Goal: Task Accomplishment & Management: Use online tool/utility

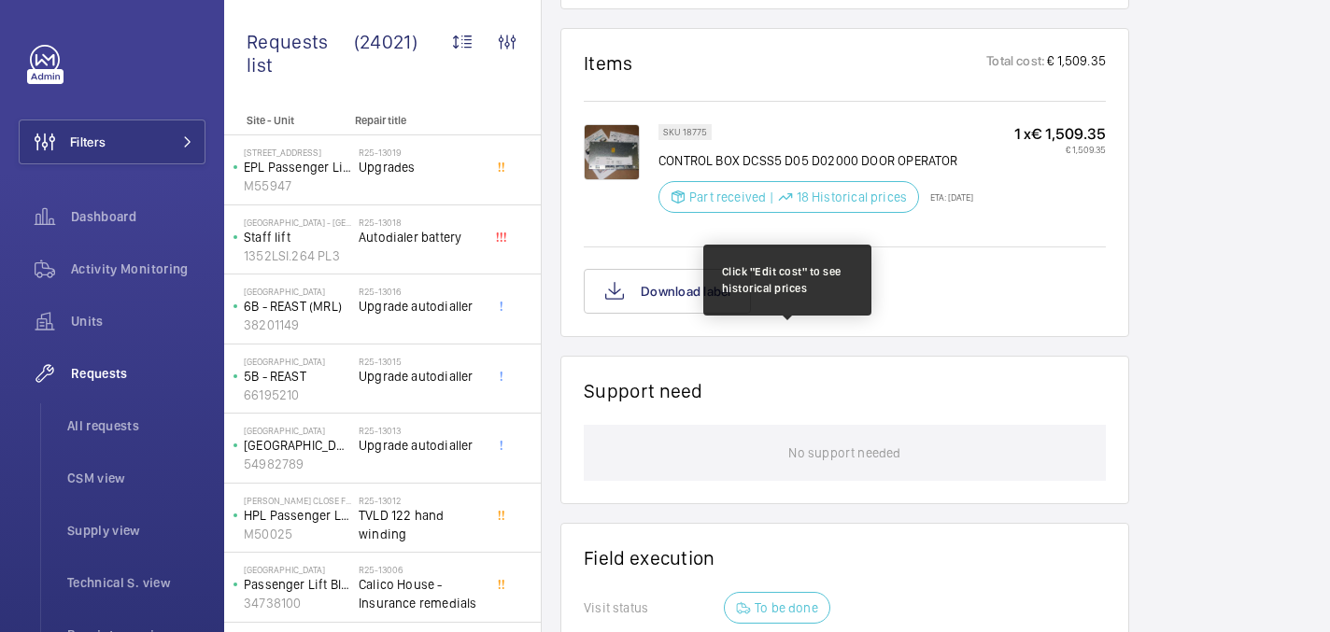
scroll to position [1207, 0]
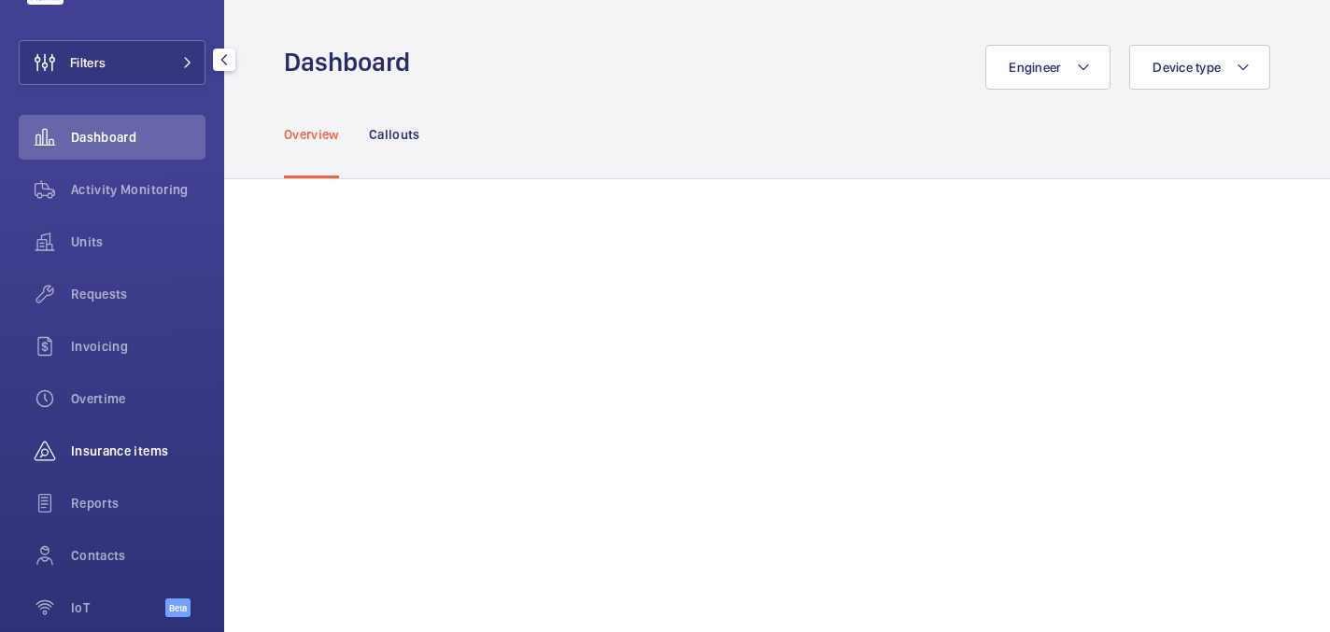
scroll to position [167, 0]
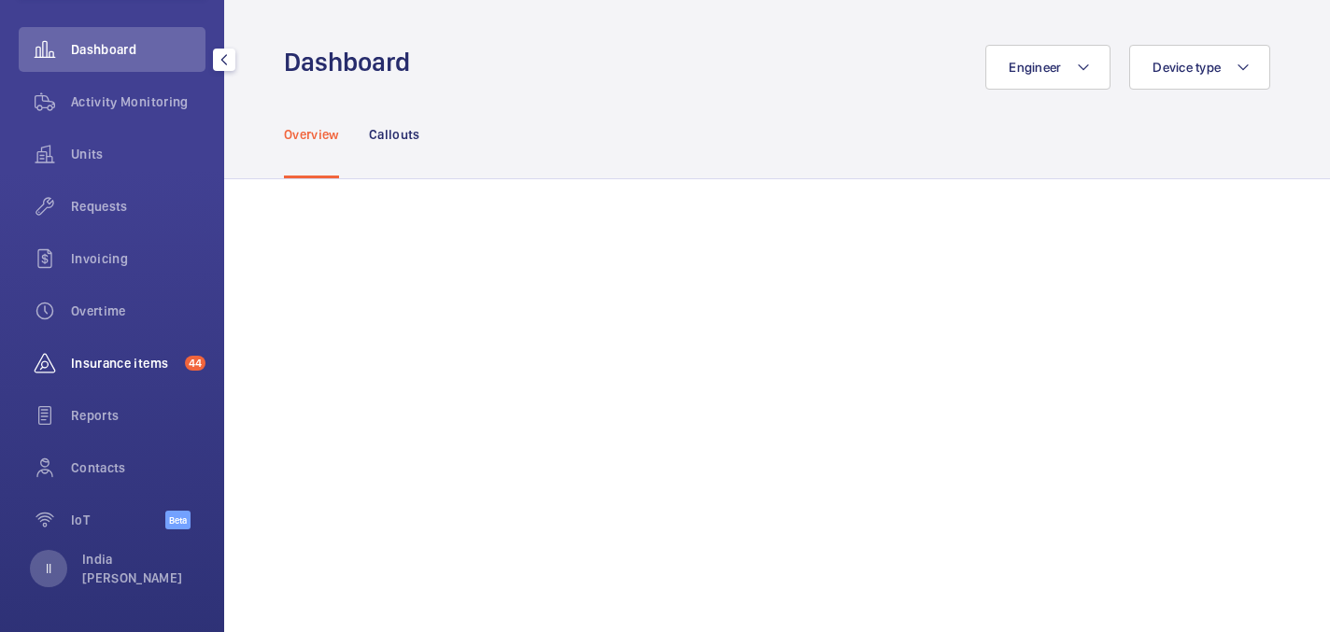
click at [137, 374] on div "Insurance items 44" at bounding box center [112, 363] width 187 height 45
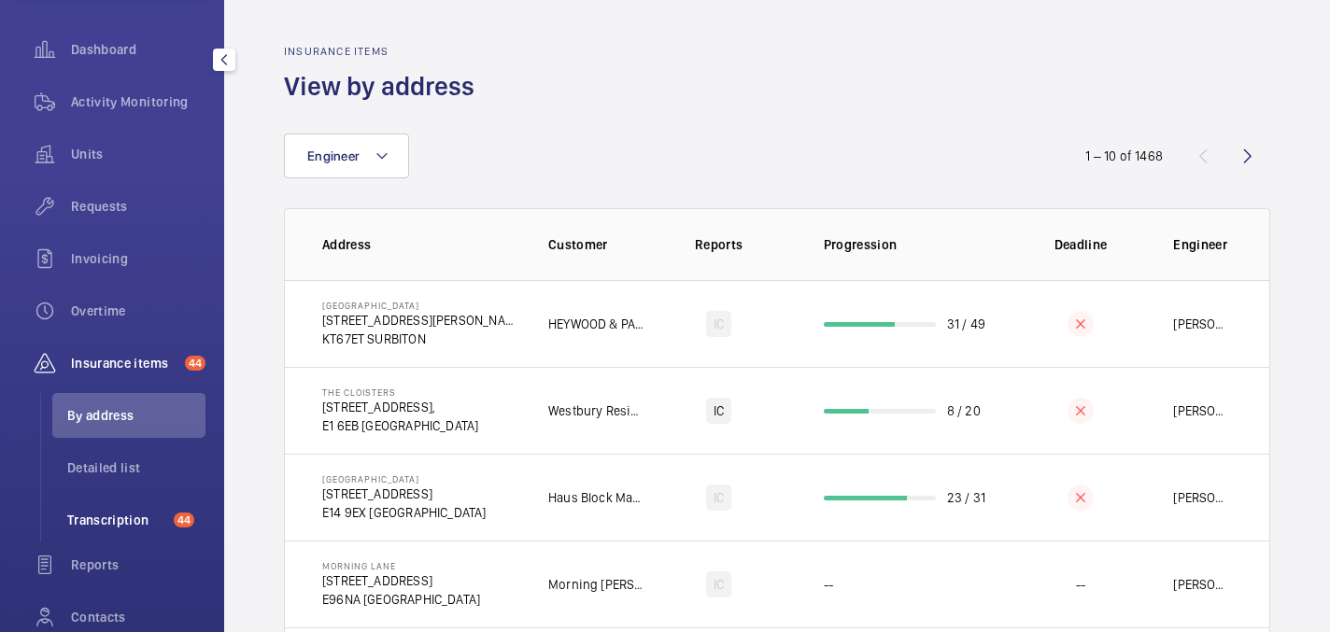
click at [121, 520] on span "Transcription" at bounding box center [116, 520] width 99 height 19
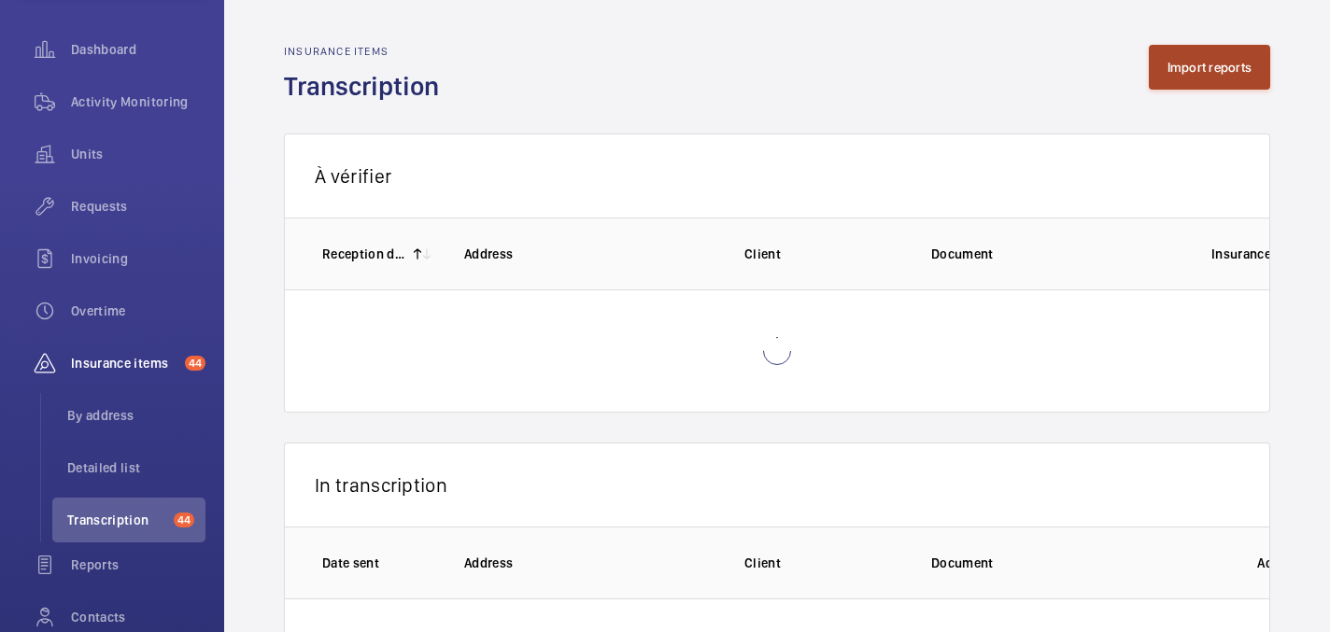
click at [1221, 51] on button "Import reports" at bounding box center [1210, 67] width 122 height 45
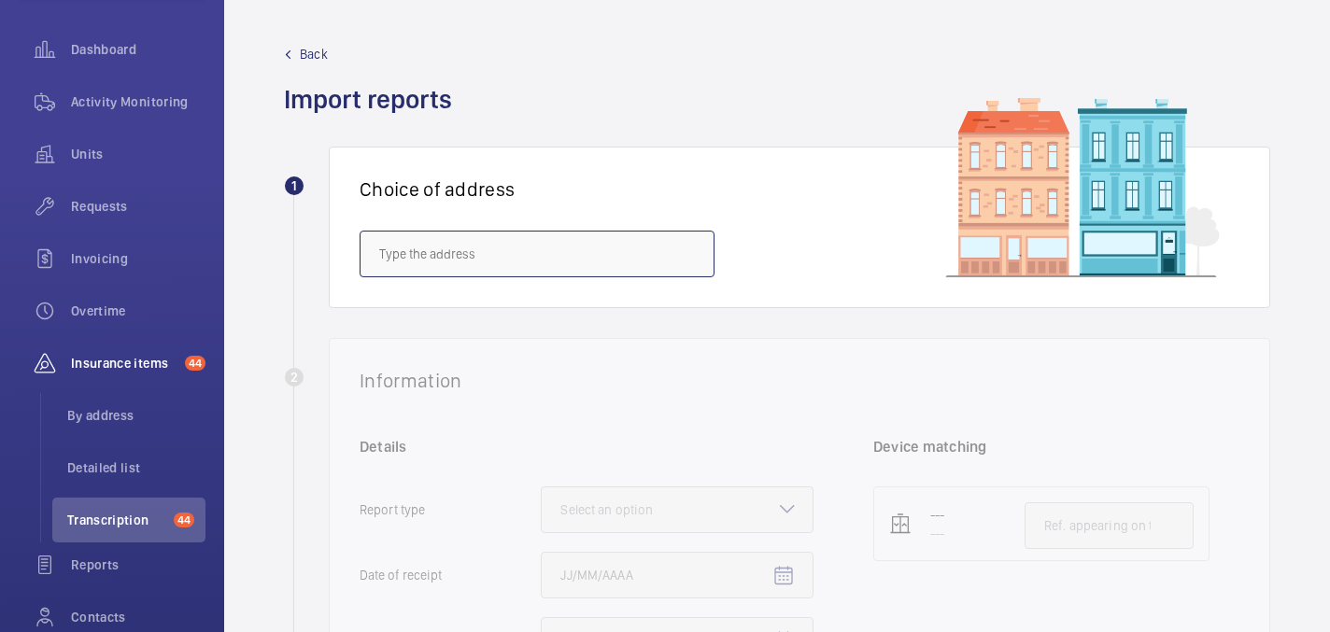
click at [586, 255] on input "text" at bounding box center [537, 254] width 355 height 47
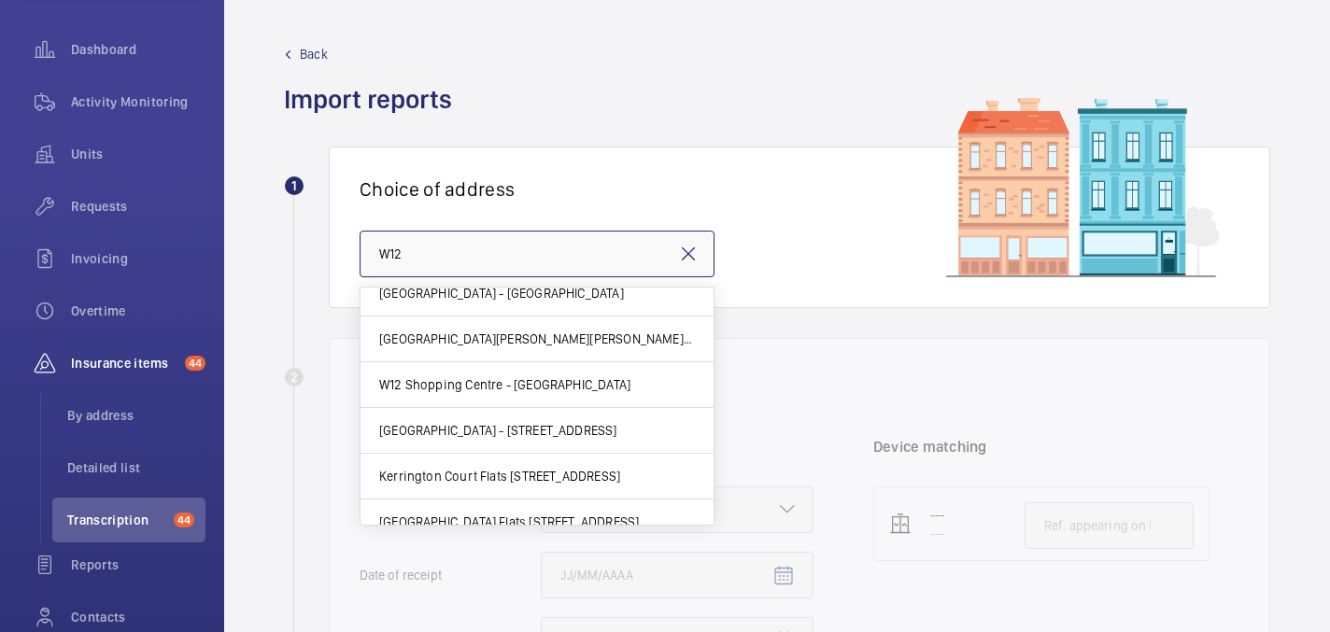
scroll to position [173, 0]
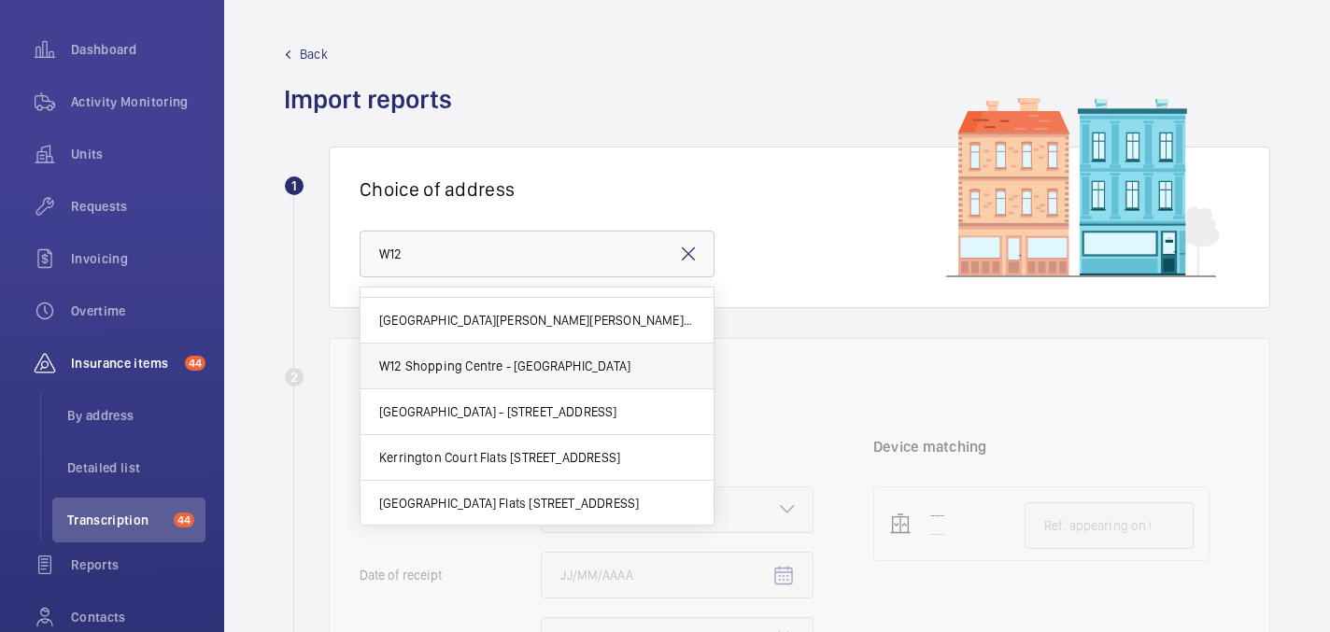
click at [586, 384] on mat-option "W12 Shopping Centre - W12 Shopping, LONDON W12 8PP" at bounding box center [536, 367] width 353 height 46
type input "W12 Shopping Centre - W12 Shopping, LONDON W12 8PP"
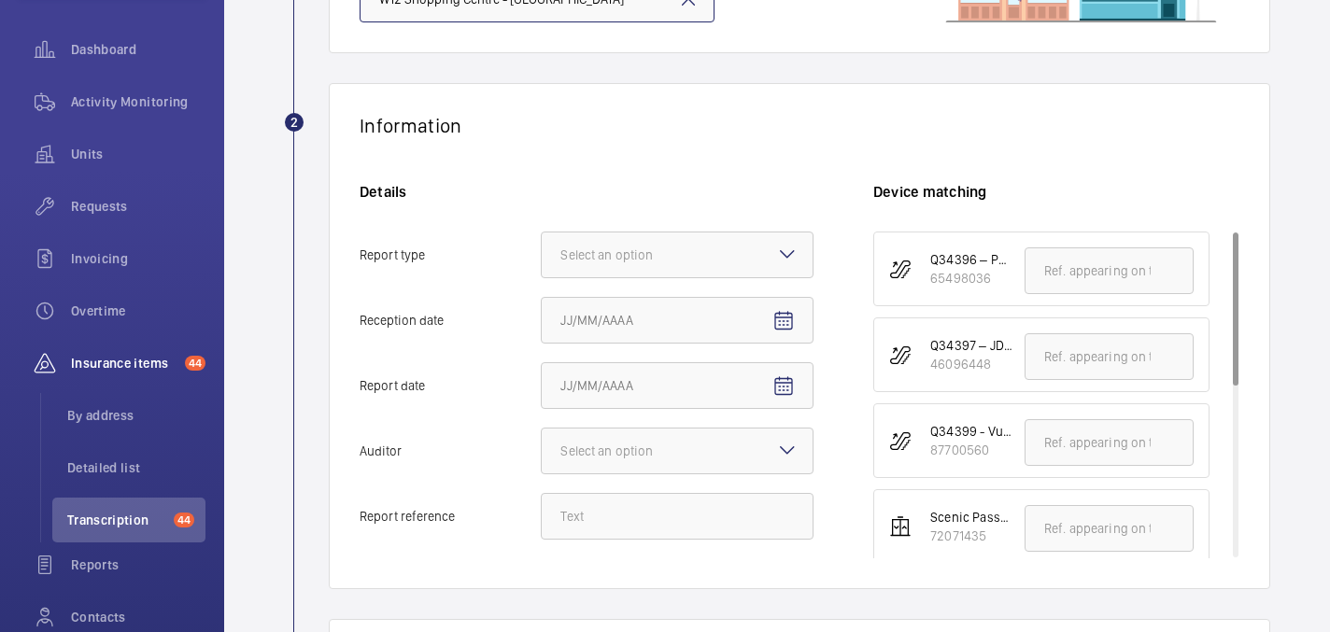
scroll to position [257, 0]
click at [654, 244] on div "Select an option" at bounding box center [629, 253] width 139 height 19
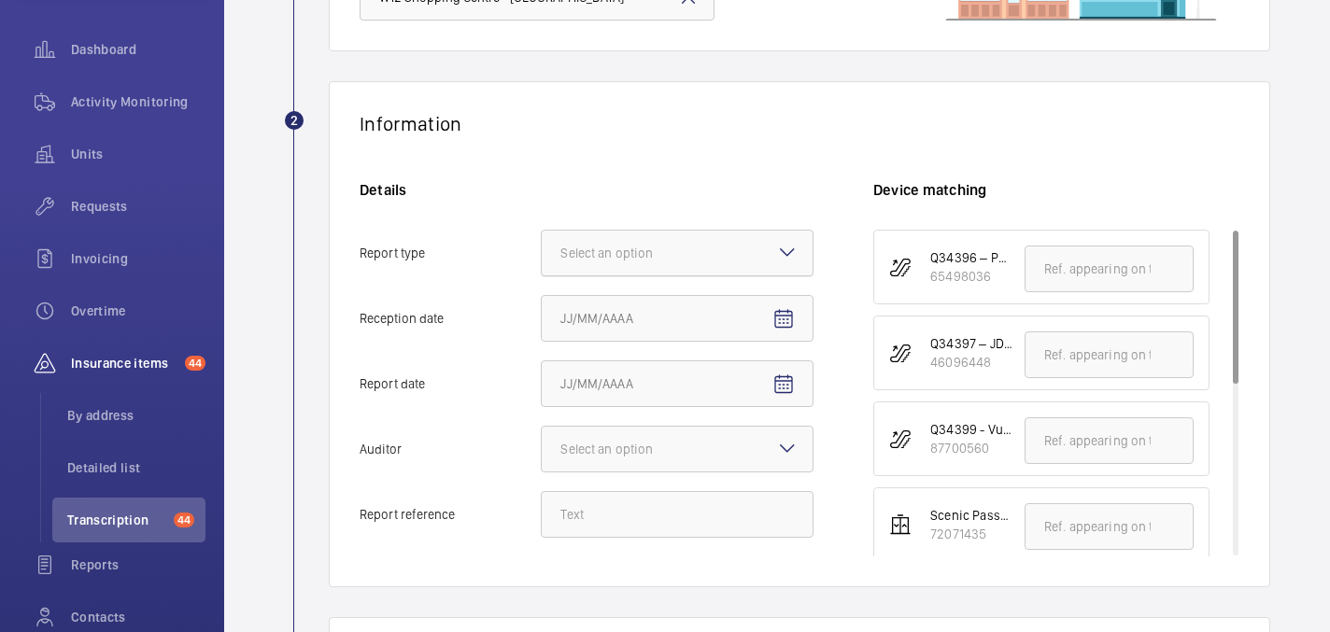
click at [542, 244] on input "Report type Select an option" at bounding box center [542, 253] width 0 height 45
click at [648, 316] on span "Insurance company" at bounding box center [676, 310] width 233 height 19
click at [542, 275] on input "Report type Select an option Insurance company Consultant" at bounding box center [542, 253] width 0 height 45
click at [794, 322] on mat-icon "Open calendar" at bounding box center [783, 319] width 22 height 22
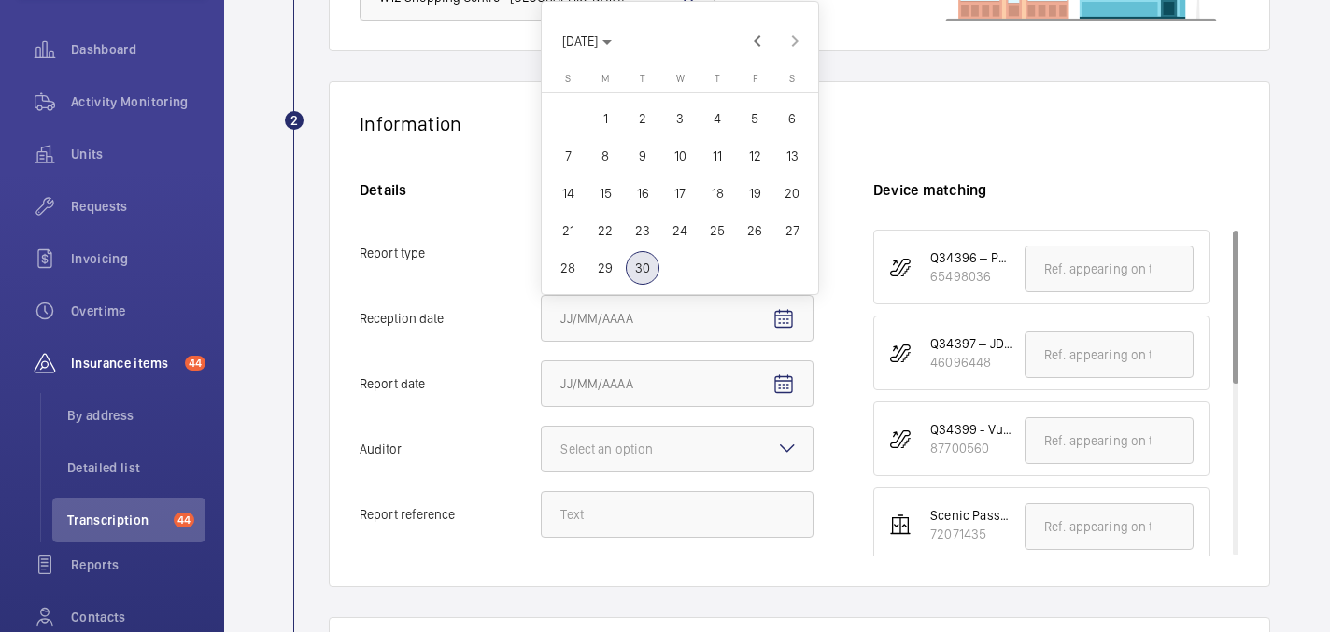
click at [643, 269] on span "30" at bounding box center [643, 268] width 34 height 34
type input "9/30/2025"
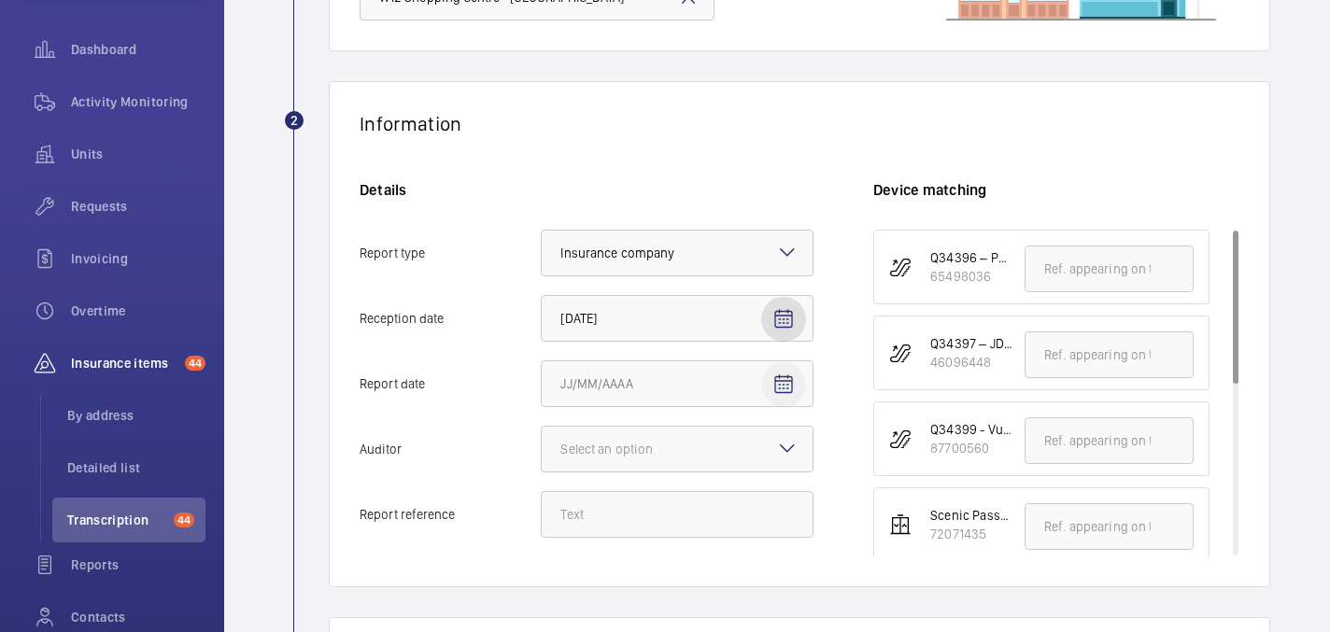
click at [779, 377] on mat-icon "Open calendar" at bounding box center [783, 385] width 22 height 22
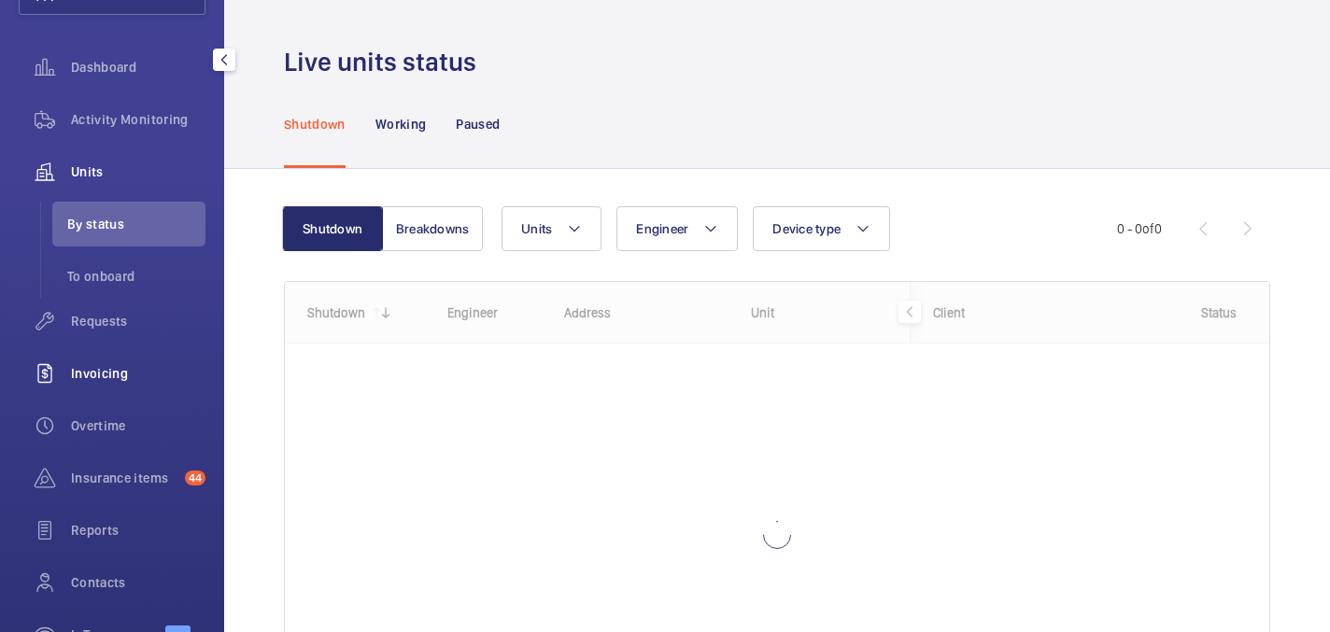
scroll to position [166, 0]
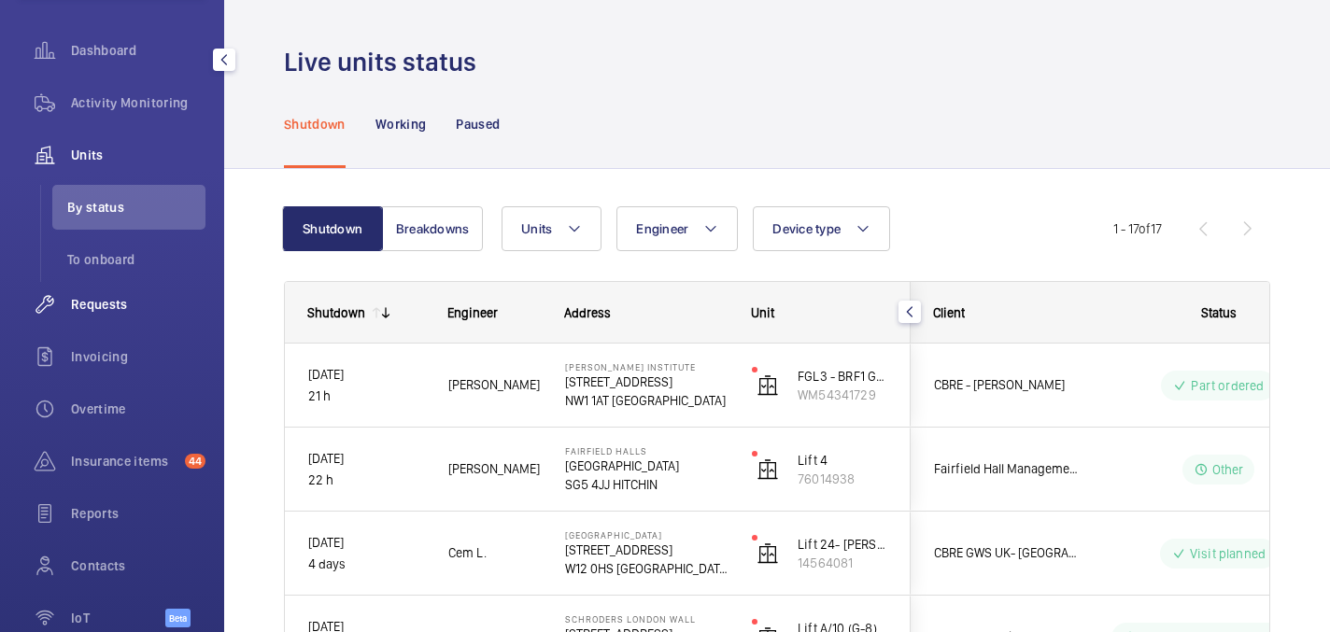
click at [114, 313] on span "Requests" at bounding box center [138, 304] width 134 height 19
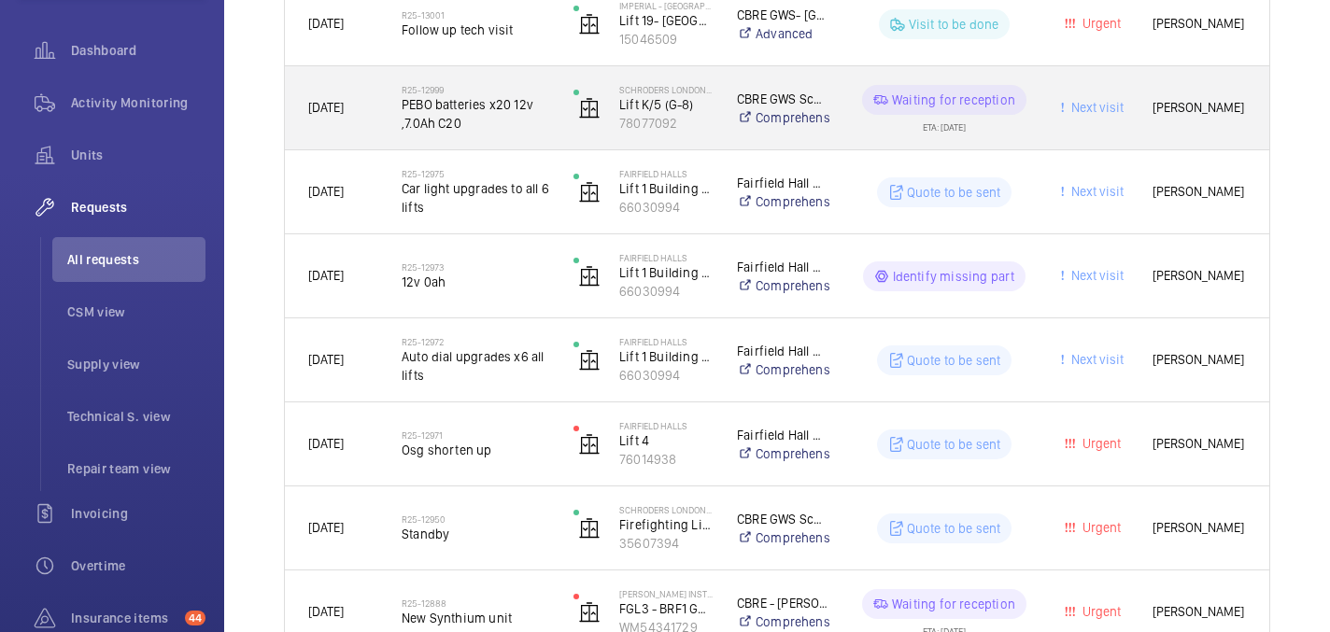
scroll to position [388, 0]
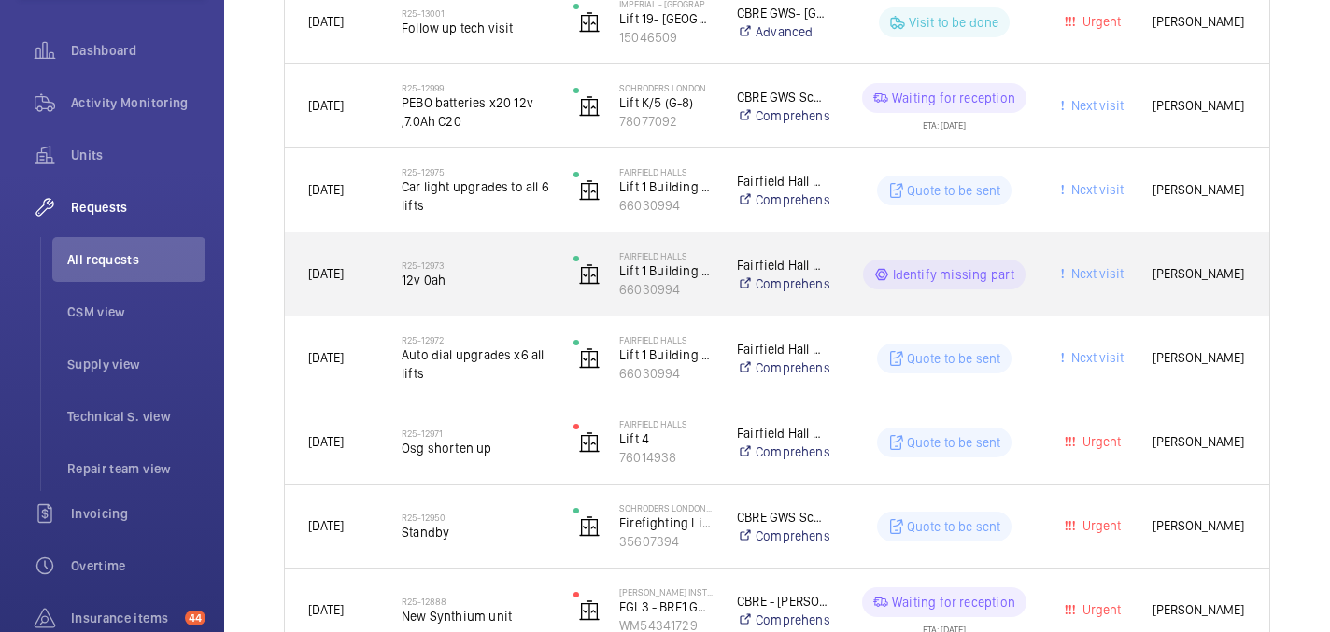
click at [544, 309] on div "R25-12973 12v 0ah" at bounding box center [464, 275] width 170 height 84
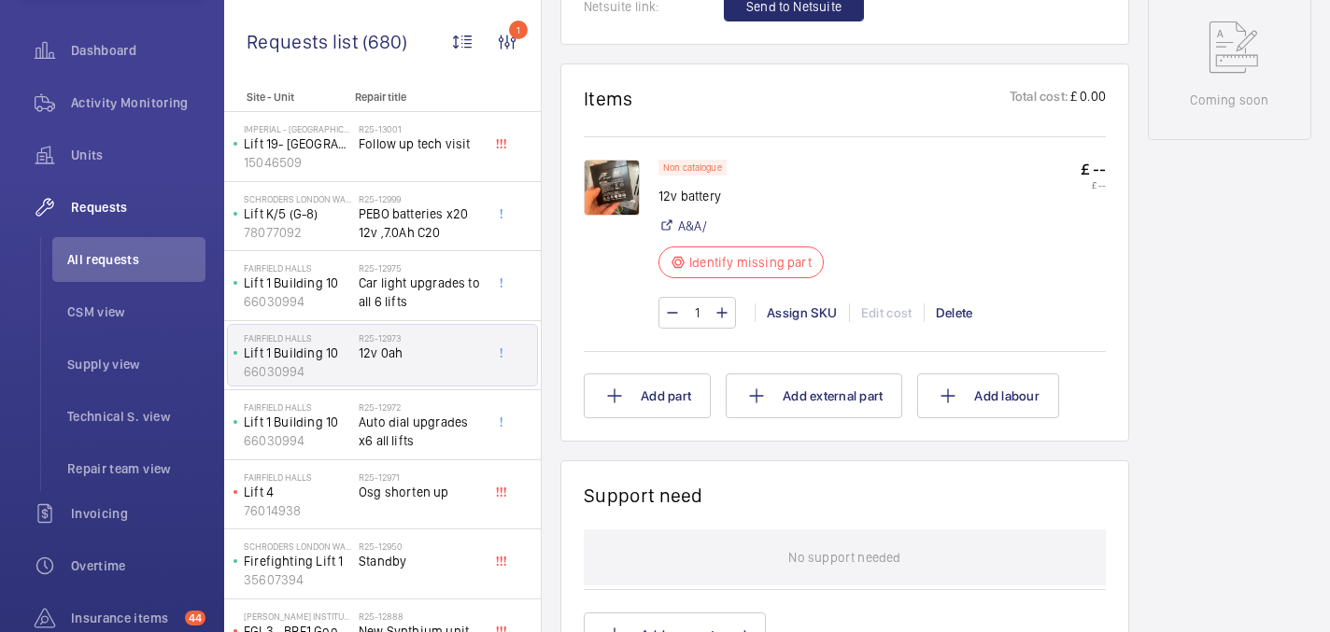
scroll to position [1027, 0]
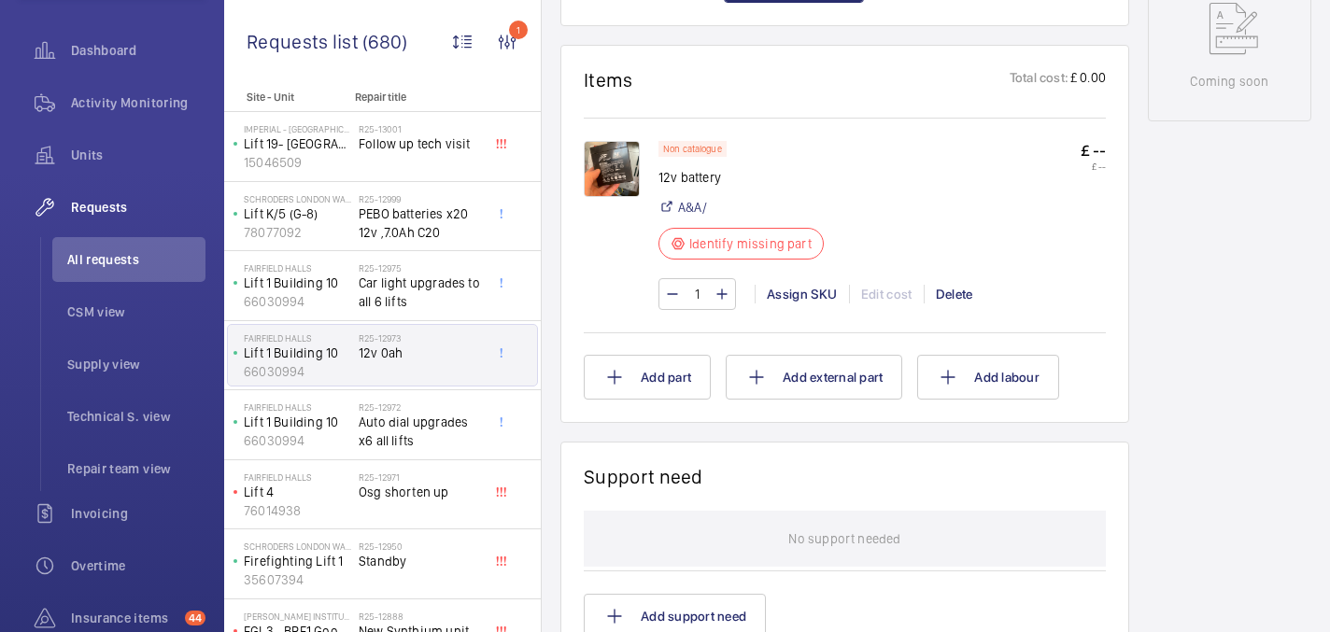
click at [625, 177] on img at bounding box center [612, 169] width 56 height 56
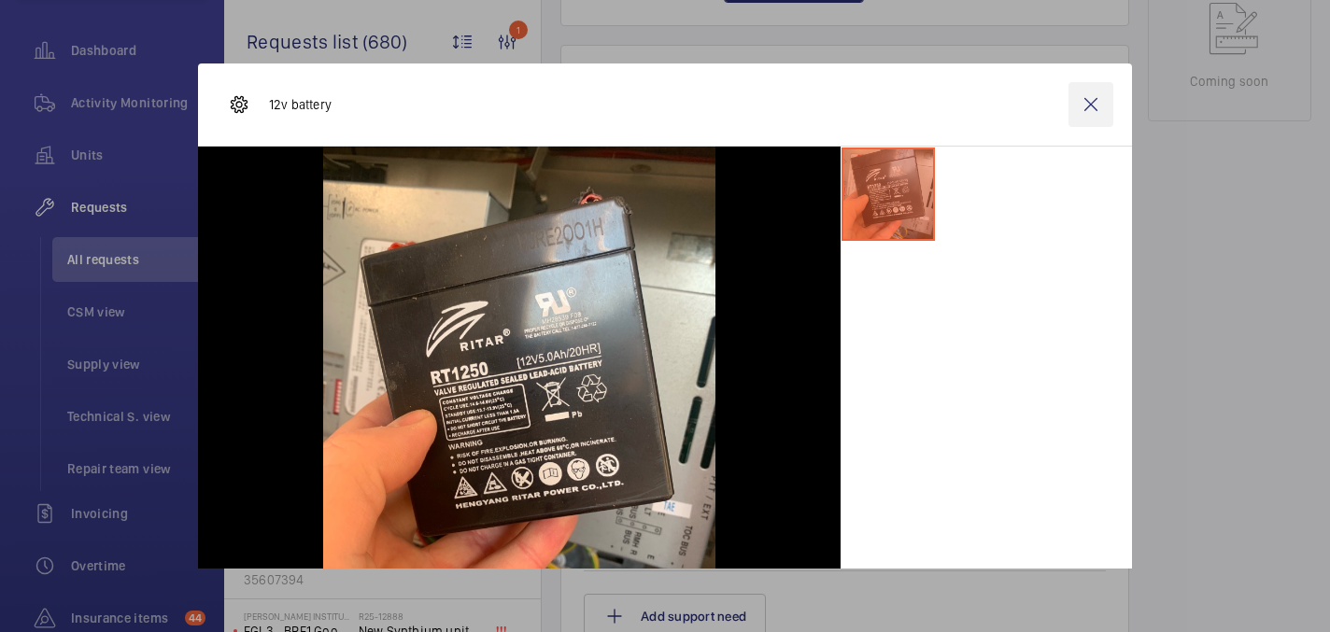
click at [1088, 97] on wm-front-icon-button at bounding box center [1090, 104] width 45 height 45
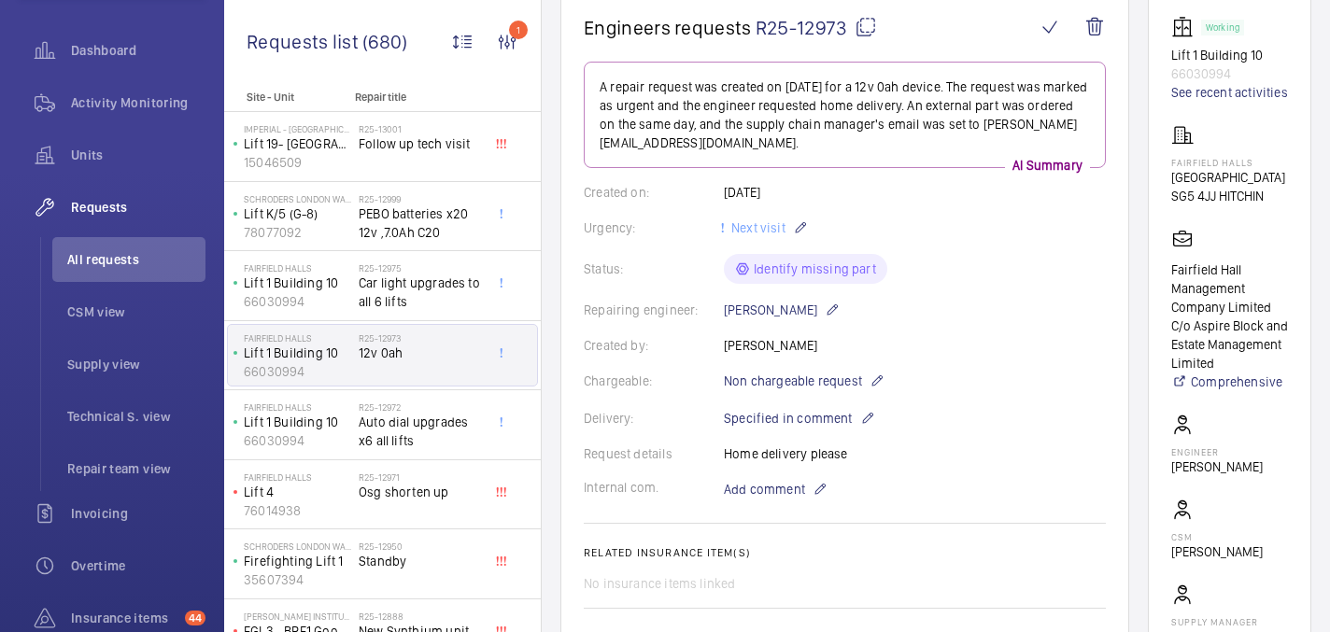
scroll to position [185, 0]
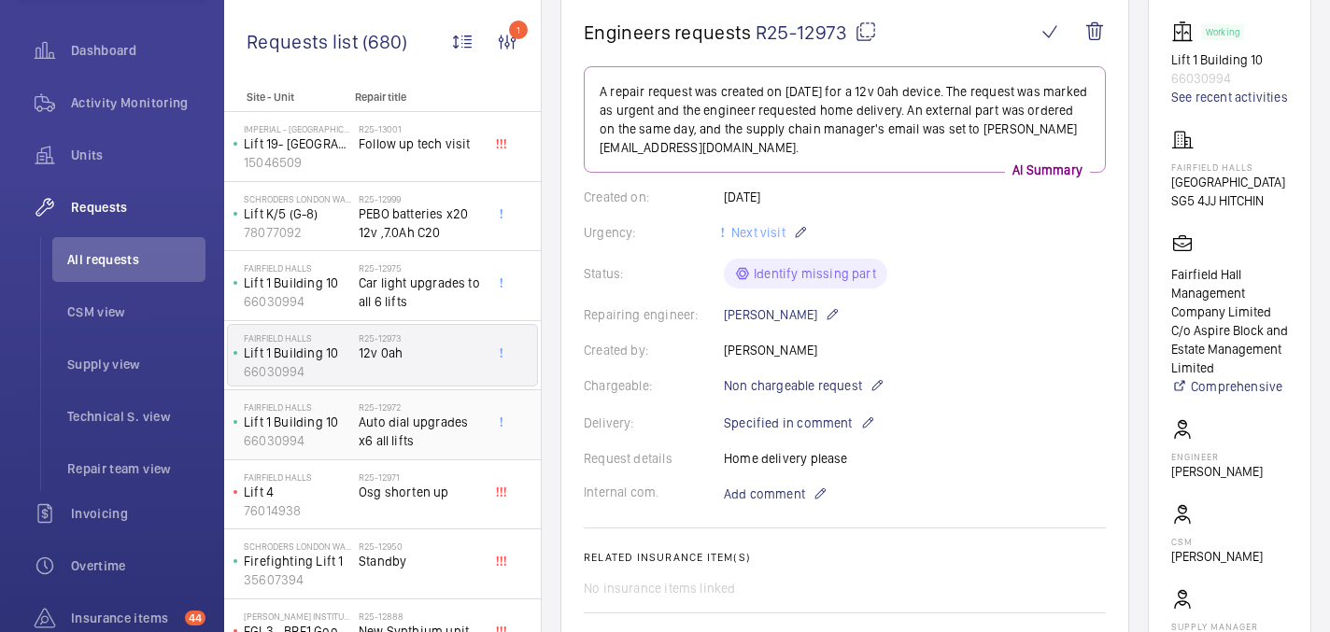
click at [430, 422] on span "Auto dial upgrades x6 all lifts" at bounding box center [420, 431] width 123 height 37
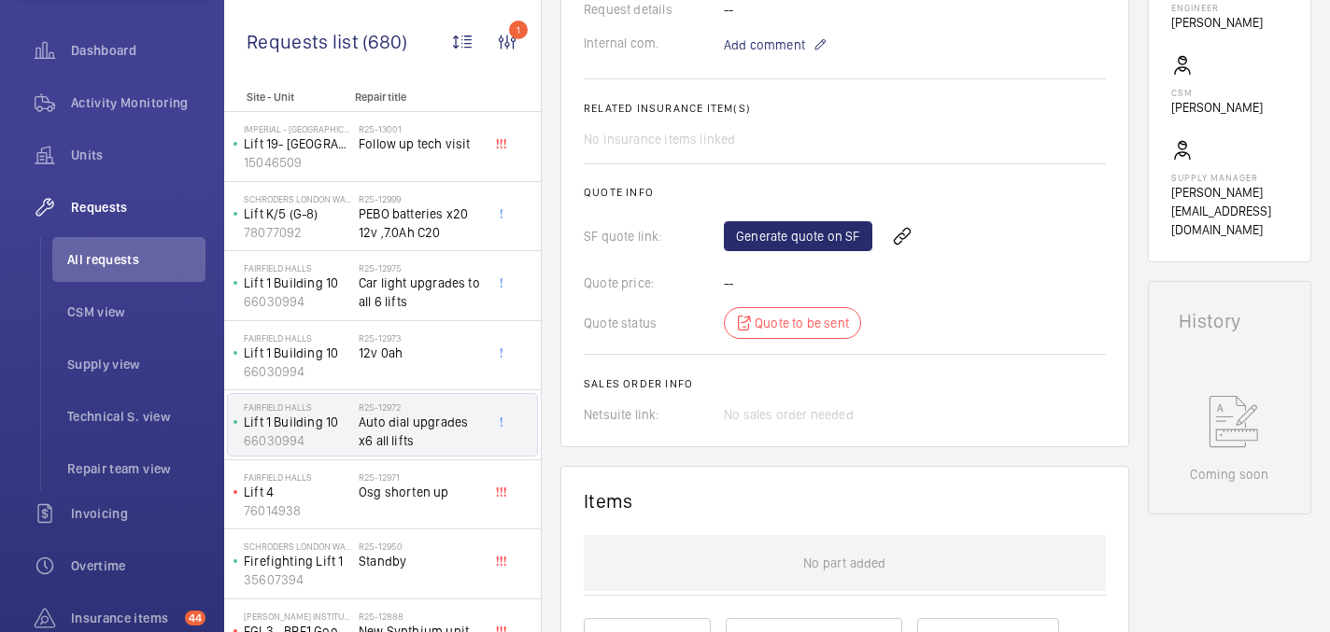
scroll to position [653, 0]
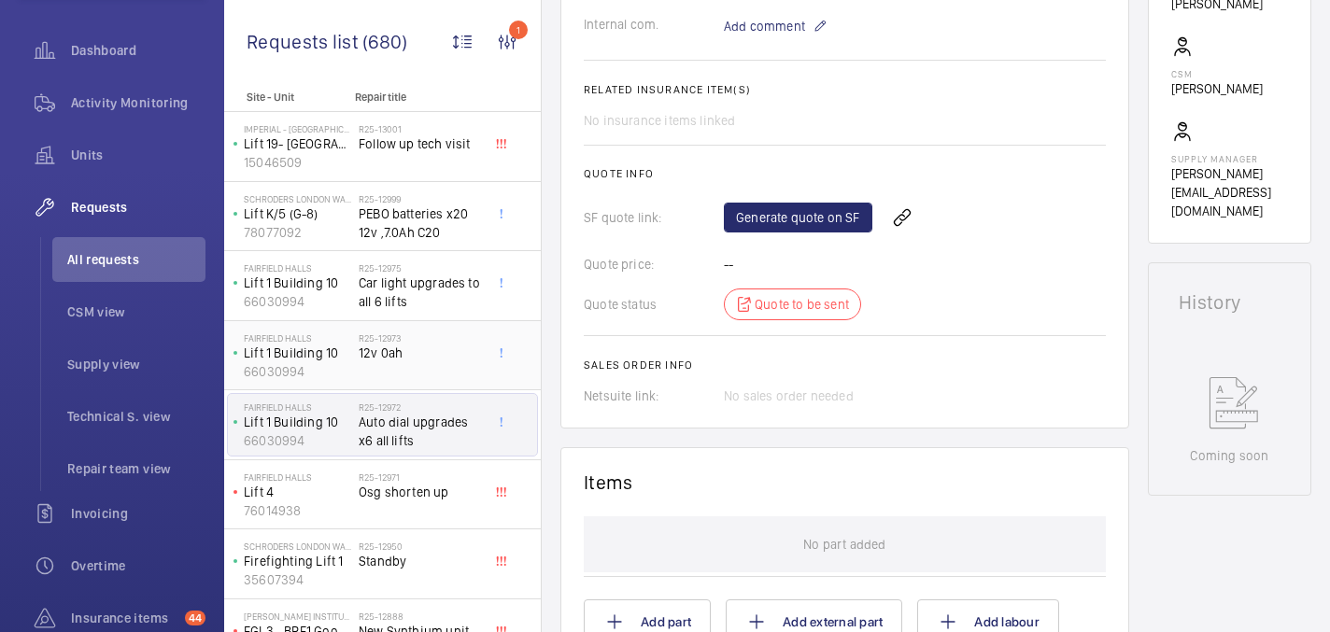
drag, startPoint x: 417, startPoint y: 350, endPoint x: 417, endPoint y: 361, distance: 11.2
click at [417, 350] on span "12v 0ah" at bounding box center [420, 353] width 123 height 19
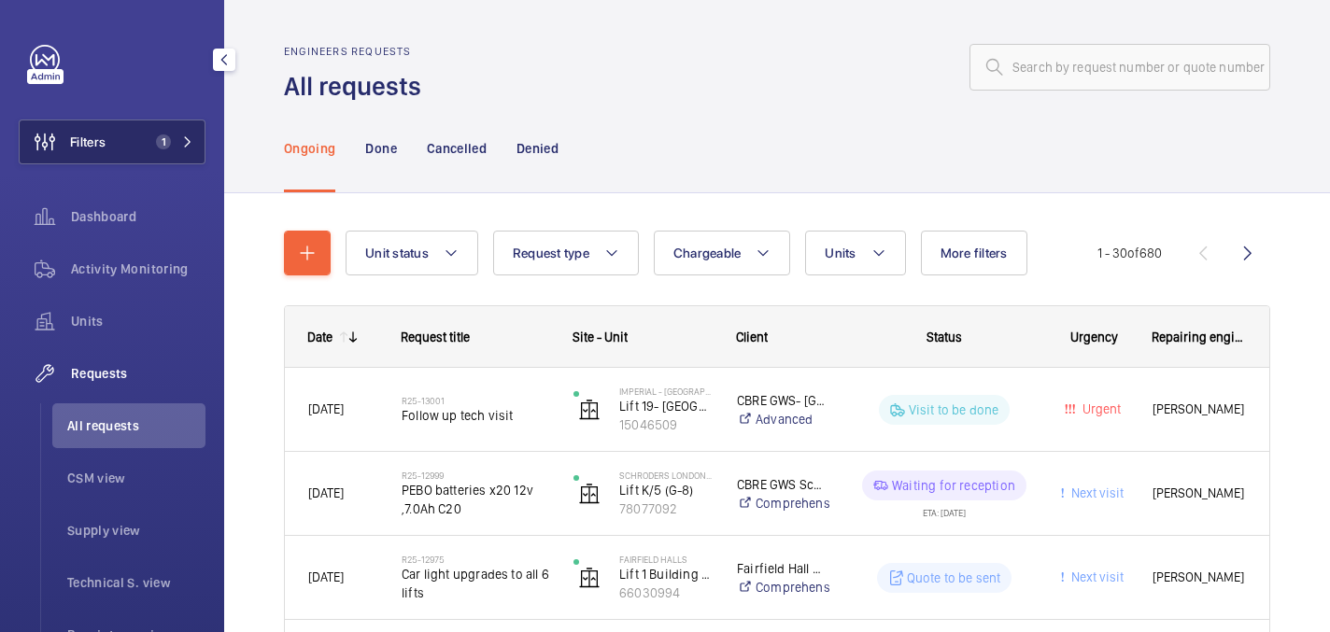
click at [159, 157] on button "Filters 1" at bounding box center [112, 142] width 187 height 45
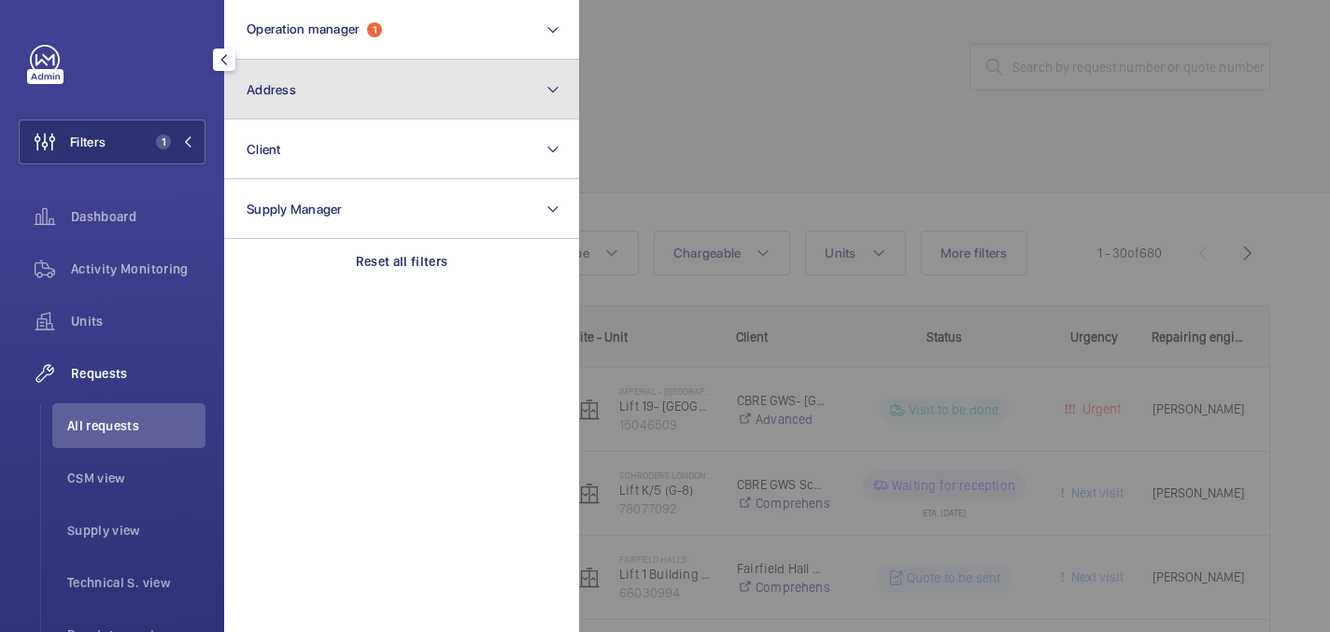
click at [335, 86] on button "Address" at bounding box center [401, 90] width 355 height 60
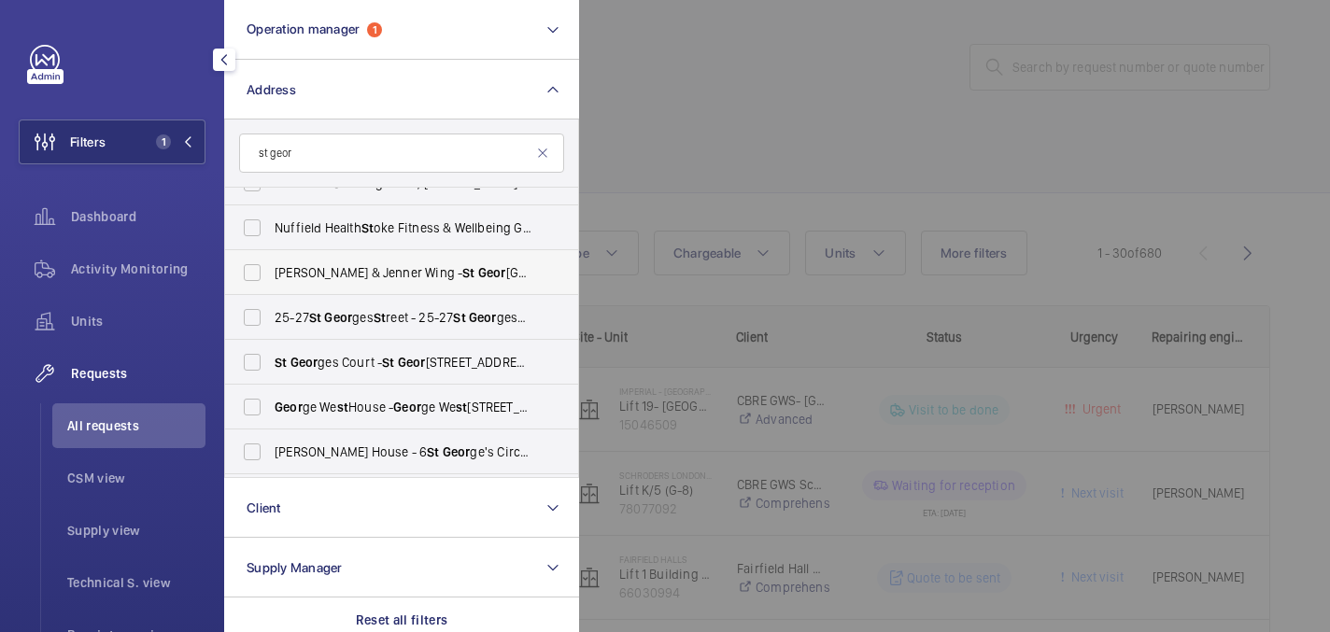
scroll to position [24, 0]
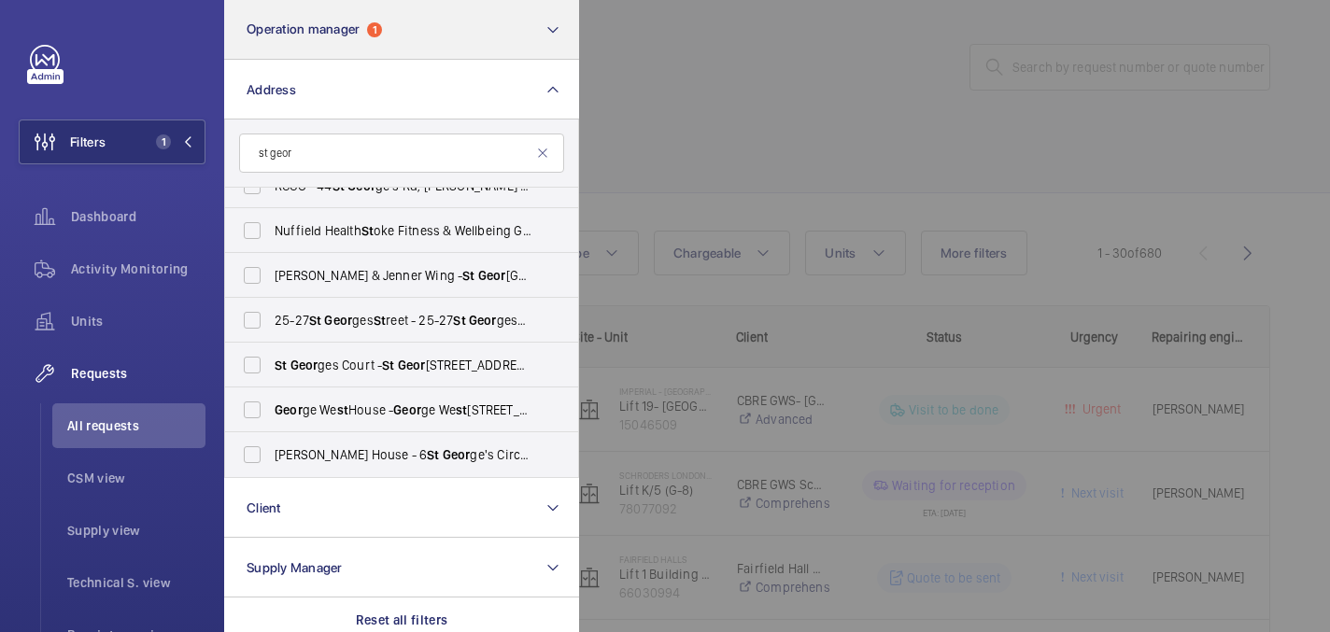
type input "st geor"
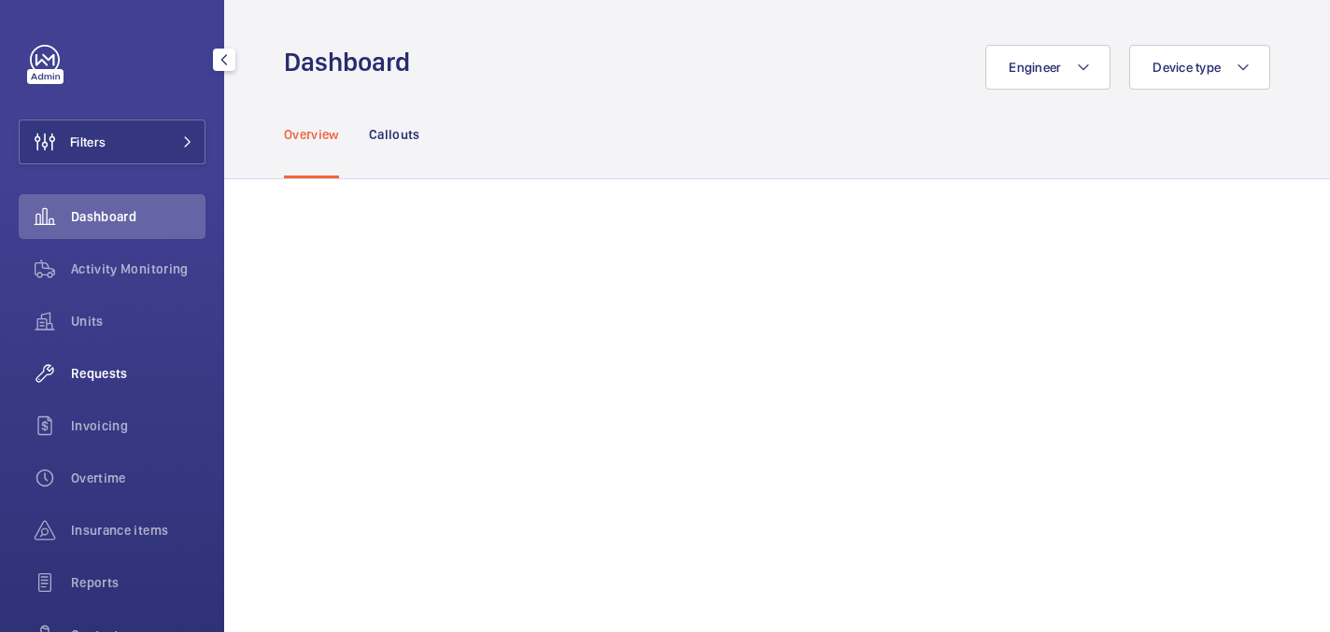
click at [111, 355] on div "Requests" at bounding box center [112, 373] width 187 height 45
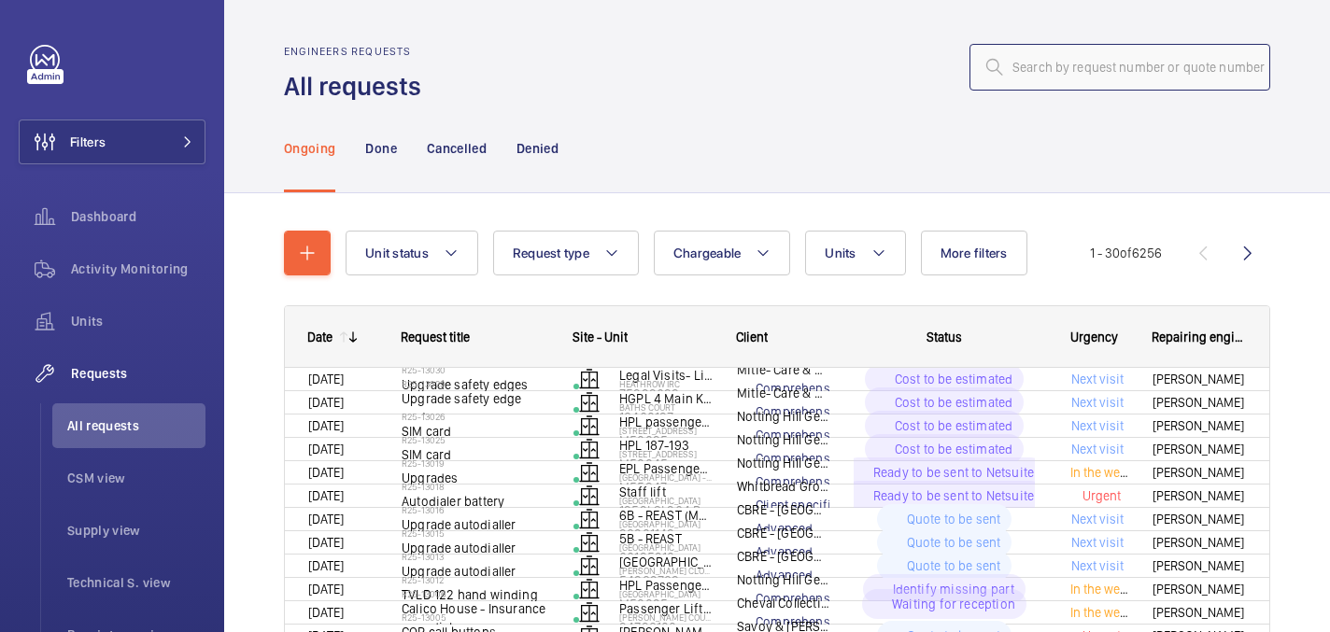
click at [1085, 51] on input "text" at bounding box center [1119, 67] width 301 height 47
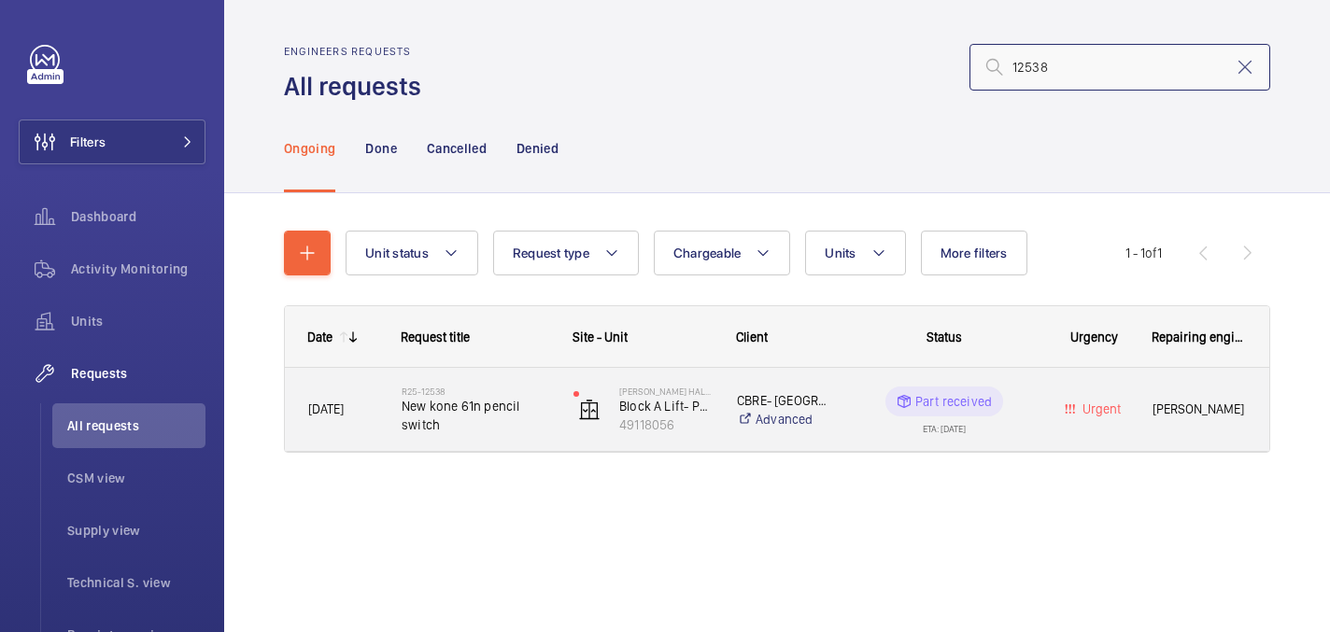
type input "12538"
click at [550, 417] on div "Horton Halls Block A Lift- Phase 1 (6FL) 49118056" at bounding box center [631, 409] width 163 height 83
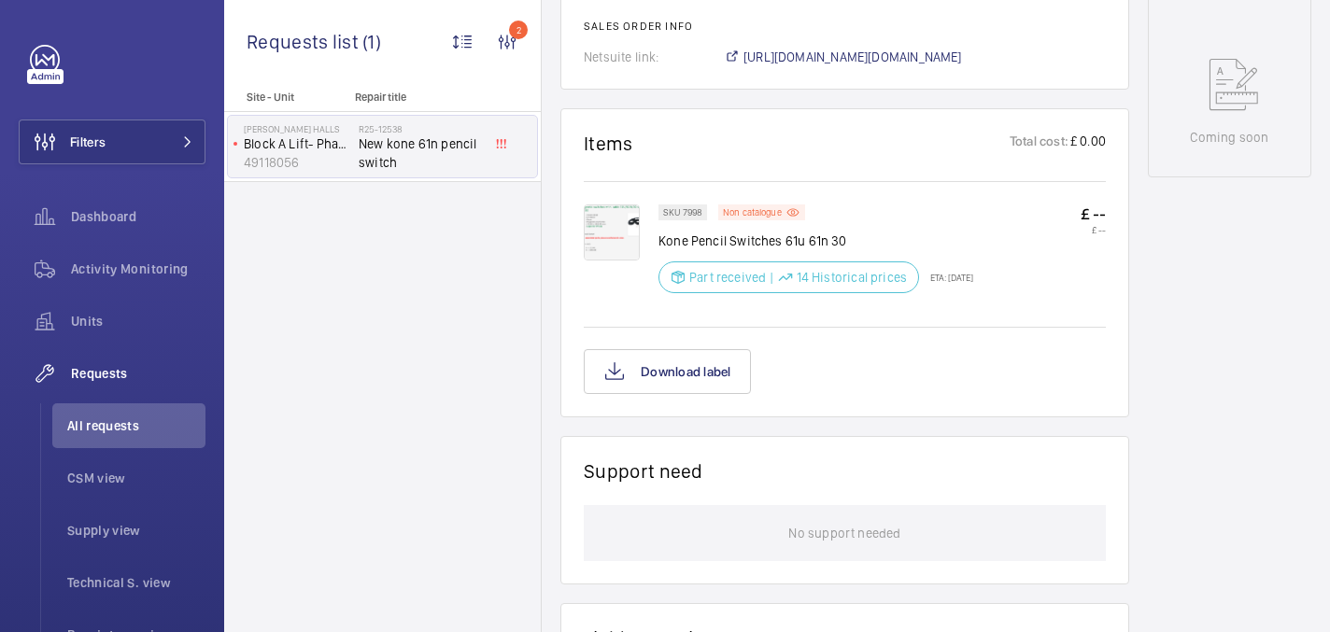
scroll to position [851, 0]
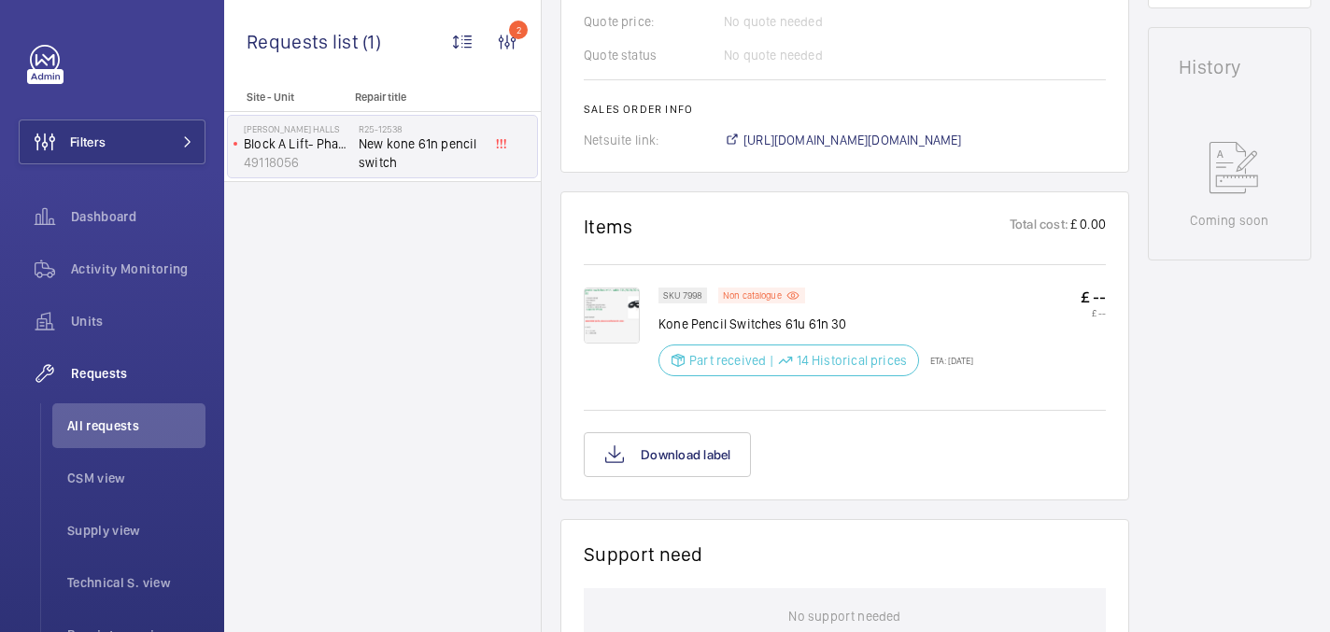
click at [609, 329] on img at bounding box center [612, 316] width 56 height 56
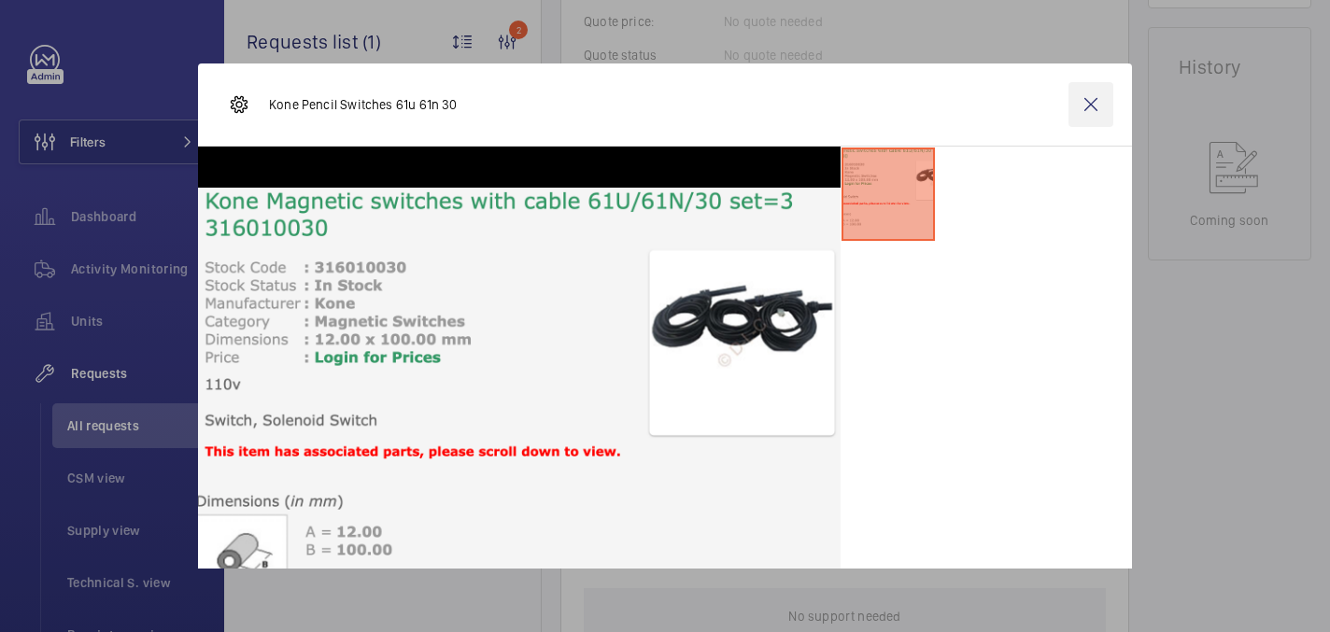
click at [1096, 98] on wm-front-icon-button at bounding box center [1090, 104] width 45 height 45
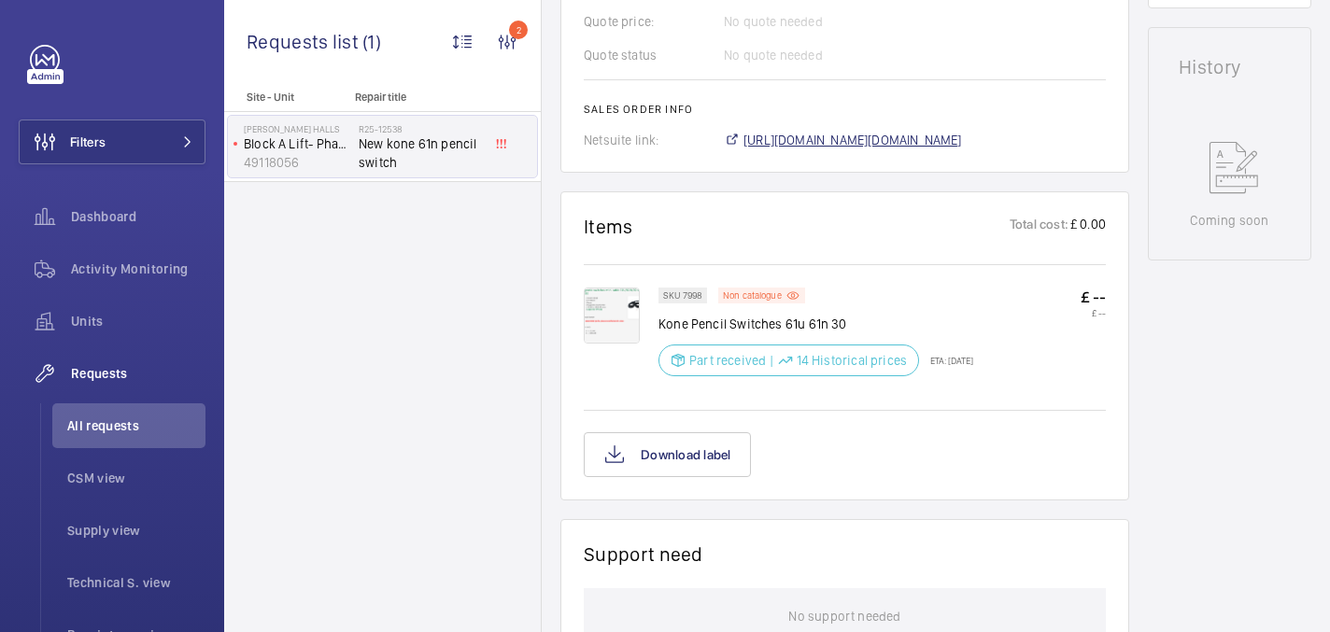
click at [959, 138] on span "https://6461500.app.netsuite.com/app/accounting/transactions/salesord.nl?id=302…" at bounding box center [852, 140] width 219 height 19
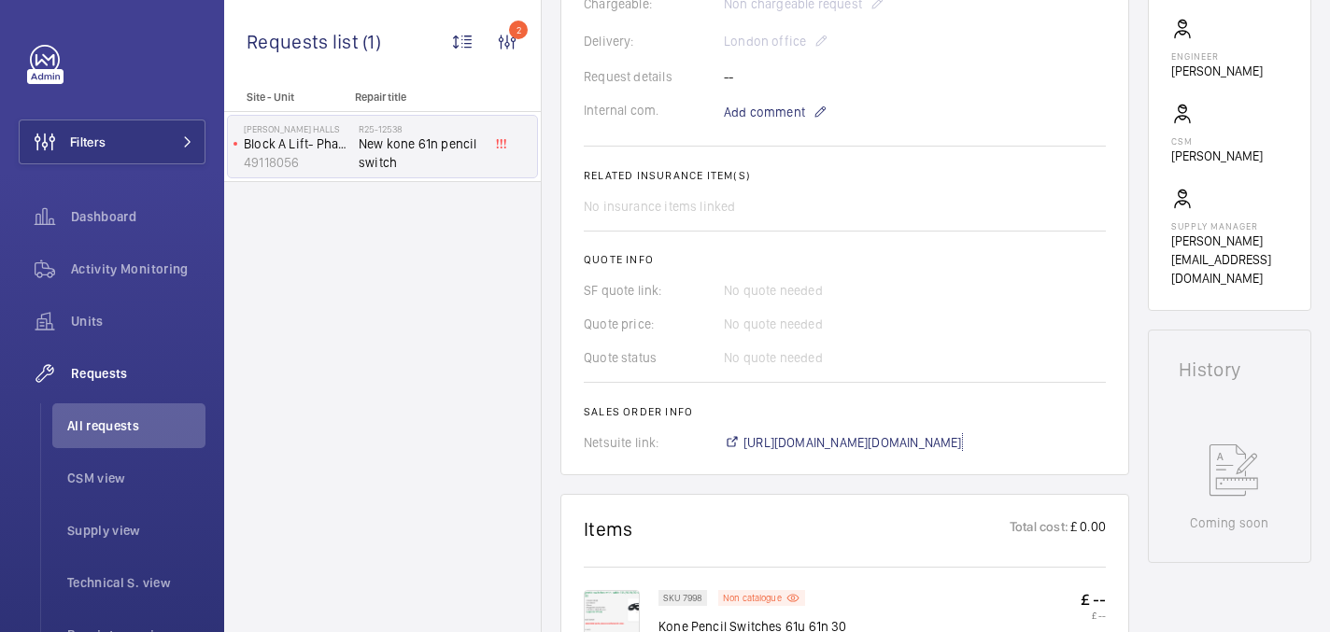
scroll to position [0, 0]
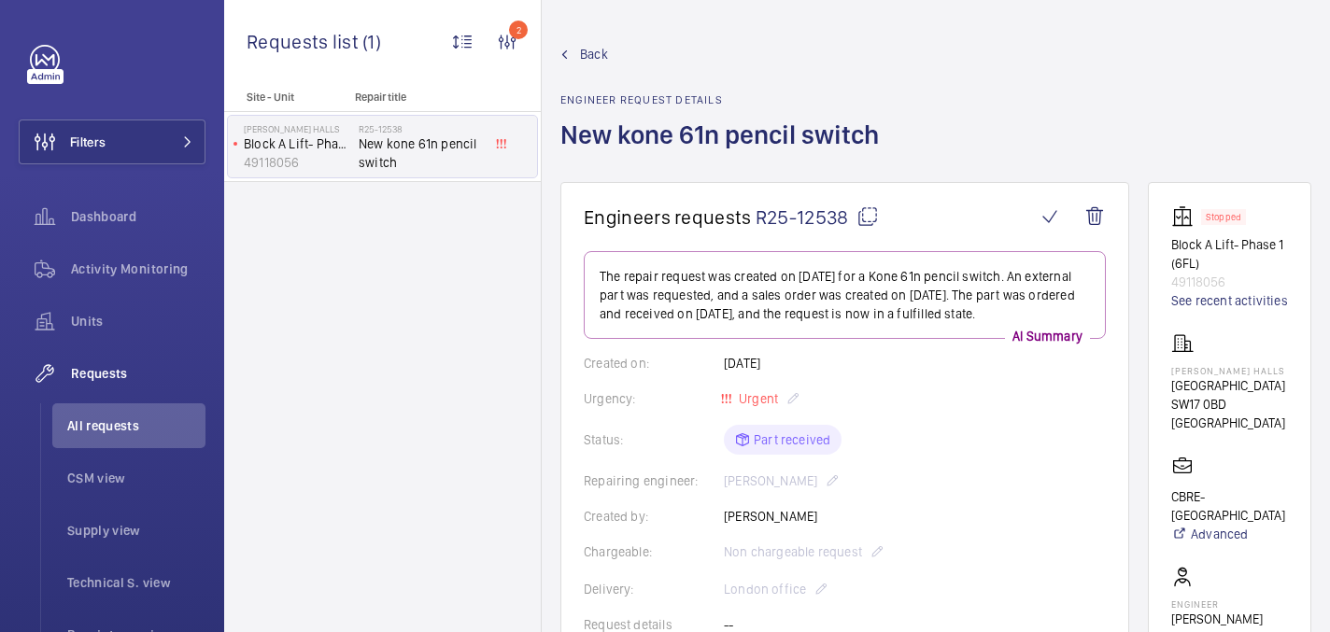
click at [849, 217] on span "R25-12538" at bounding box center [816, 216] width 123 height 23
click at [867, 194] on wm-front-card "Engineers requests R25-12538 The repair request was created on 2025-09-21 for a…" at bounding box center [844, 602] width 569 height 841
click at [867, 206] on mat-icon at bounding box center [867, 216] width 22 height 22
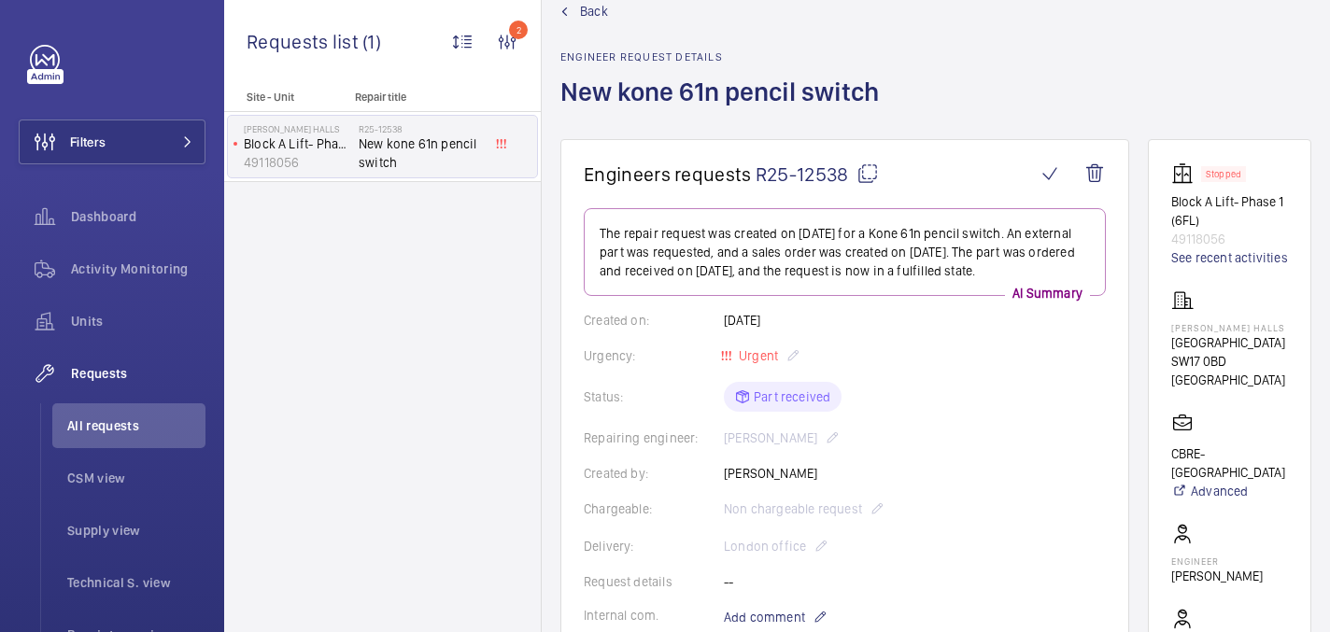
scroll to position [69, 0]
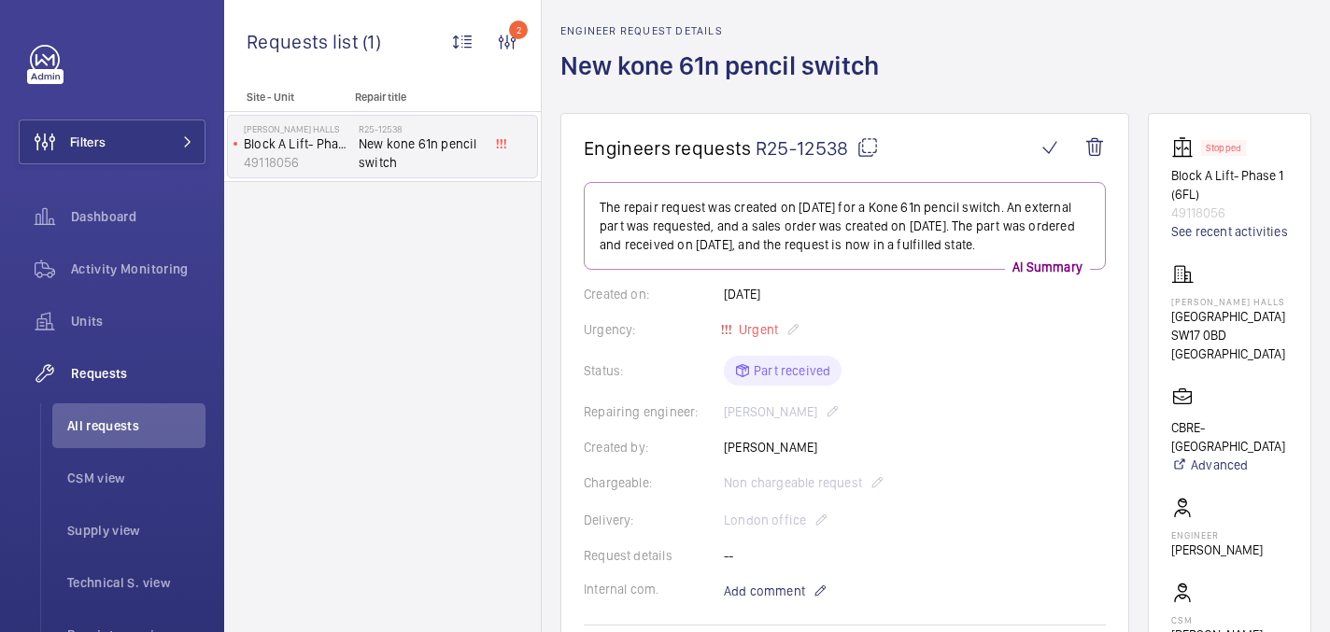
click at [1205, 307] on p "[PERSON_NAME] Halls" at bounding box center [1229, 301] width 117 height 11
copy p "[PERSON_NAME] Halls"
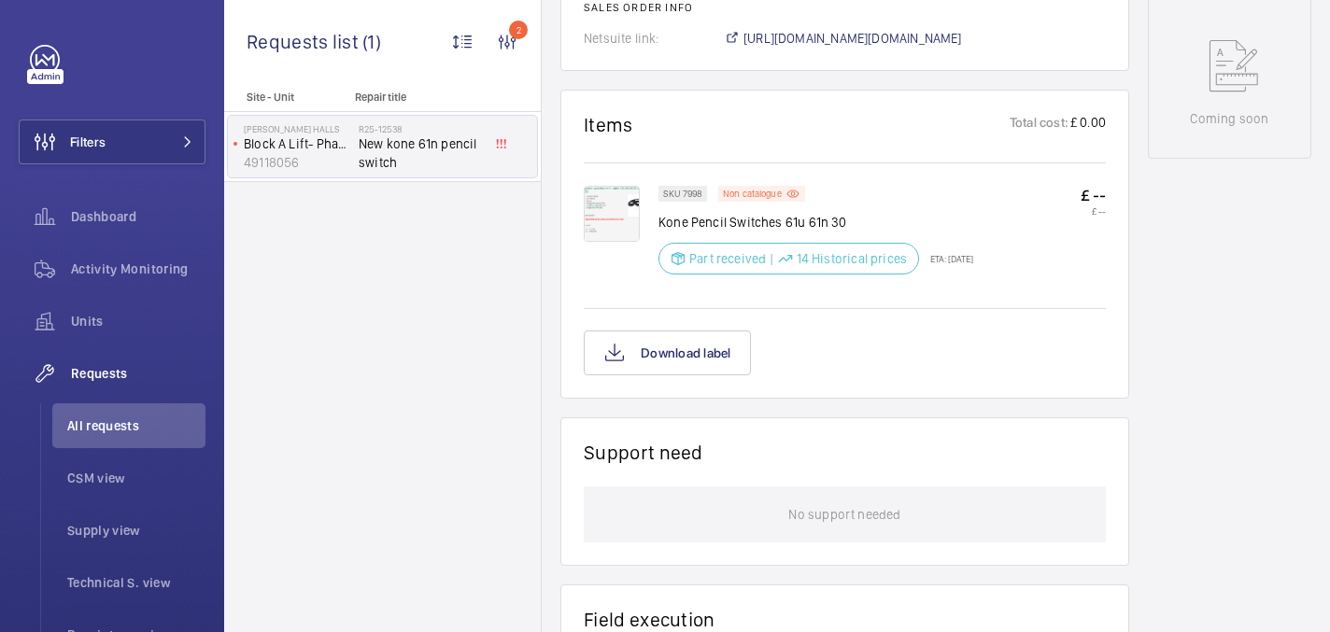
scroll to position [949, 0]
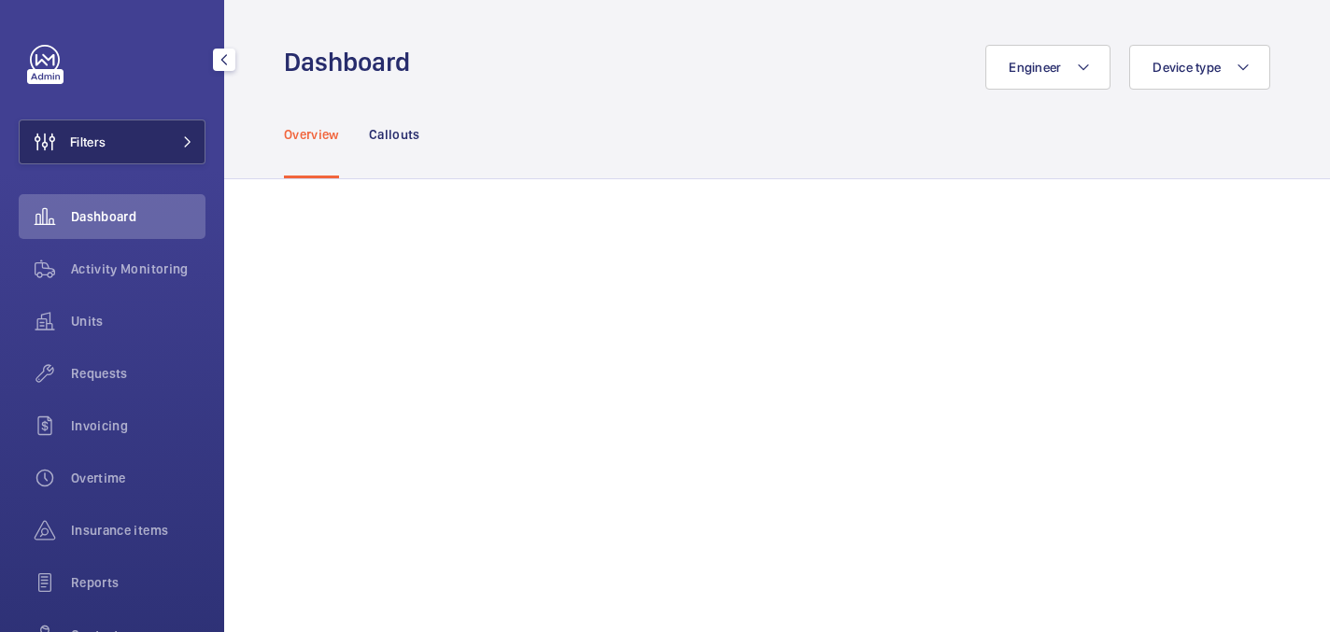
click at [133, 146] on button "Filters" at bounding box center [112, 142] width 187 height 45
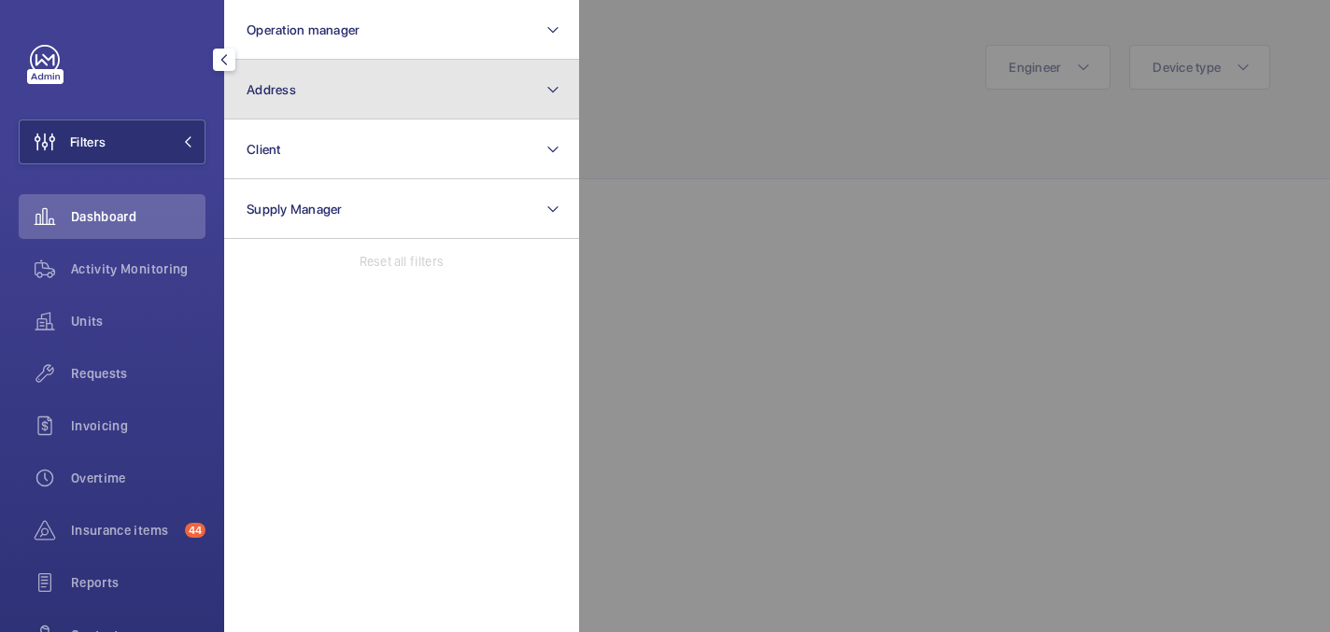
click at [342, 76] on button "Address" at bounding box center [401, 90] width 355 height 60
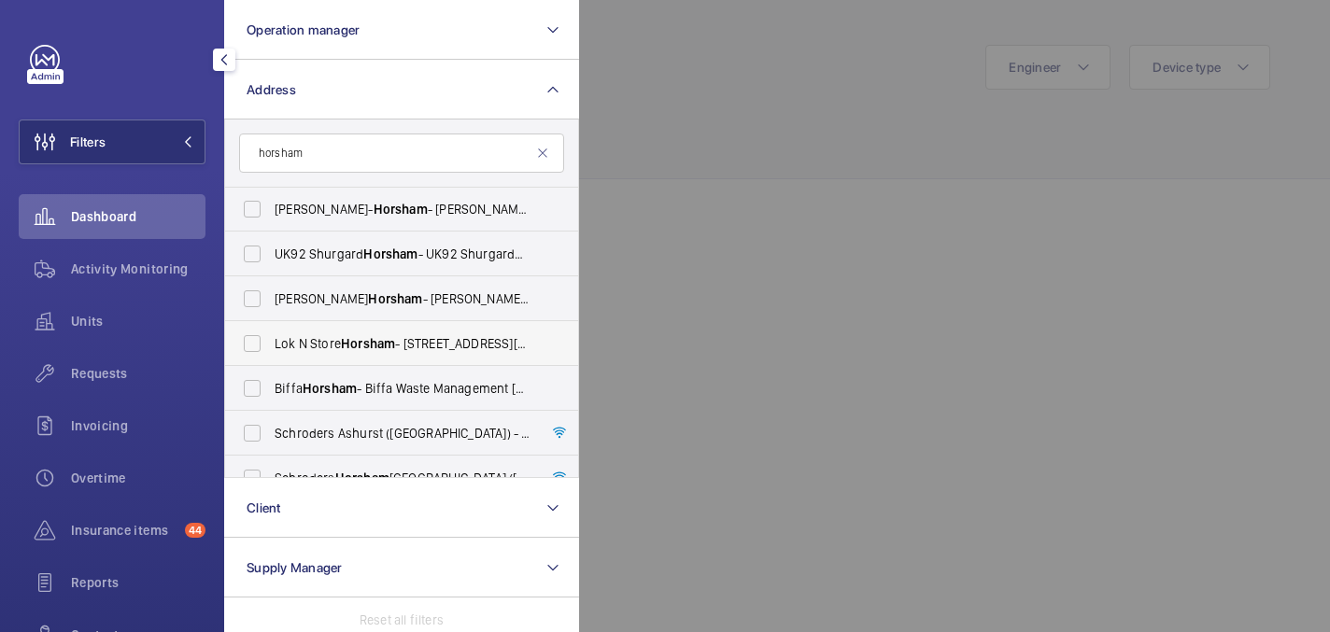
scroll to position [114, 0]
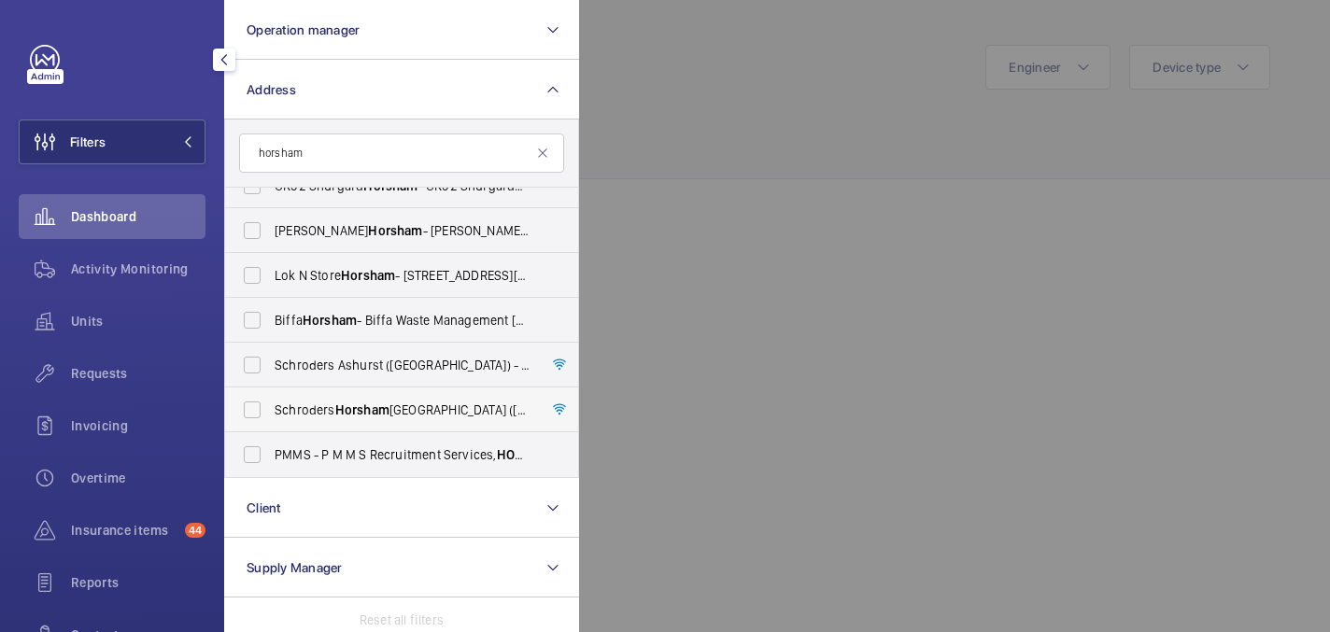
type input "horsham"
click at [424, 416] on span "Schroders Horsham Holmwood (Broadlands Business Campus) - Langhurst Wood Road, …" at bounding box center [403, 410] width 257 height 19
click at [271, 416] on input "Schroders Horsham Holmwood (Broadlands Business Campus) - Langhurst Wood Road, …" at bounding box center [251, 409] width 37 height 37
checkbox input "true"
click at [833, 185] on div at bounding box center [1244, 316] width 1330 height 632
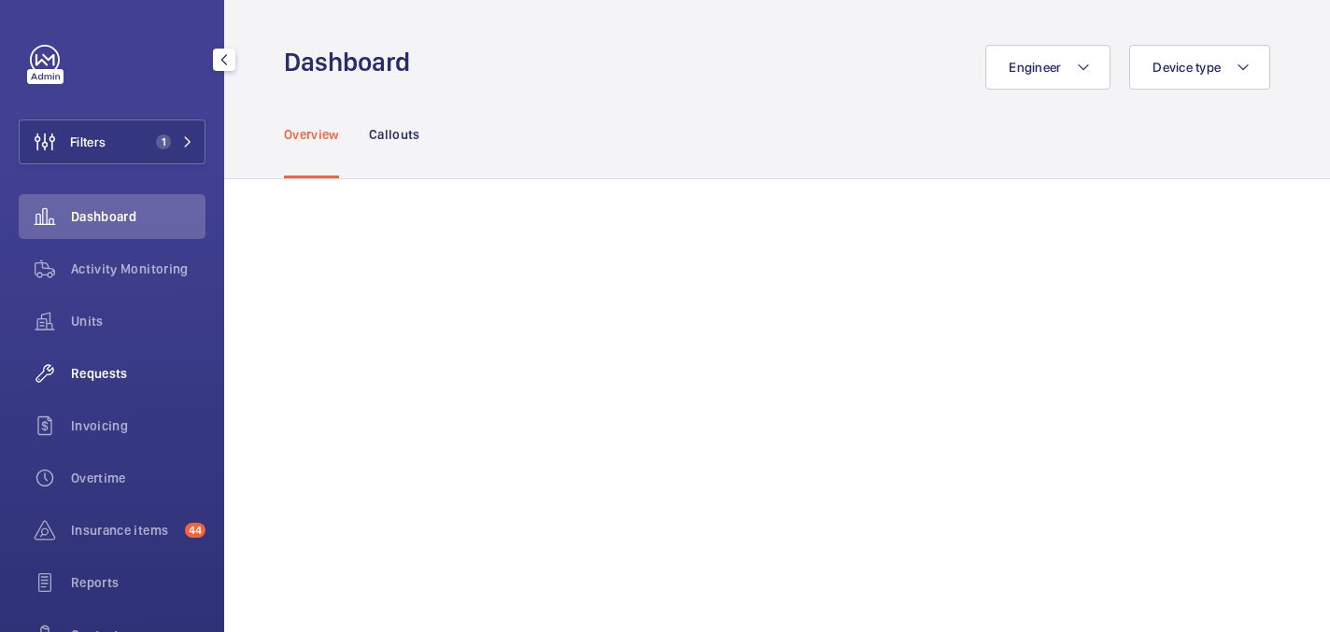
click at [102, 373] on span "Requests" at bounding box center [138, 373] width 134 height 19
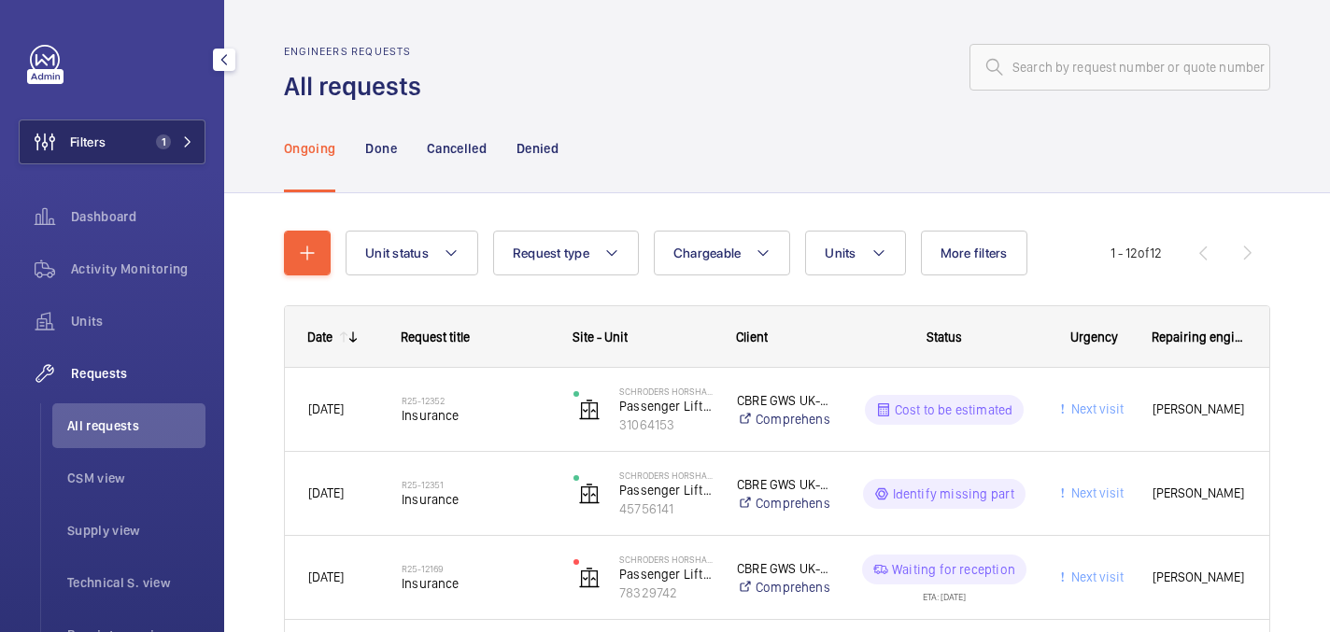
click at [136, 146] on button "Filters 1" at bounding box center [112, 142] width 187 height 45
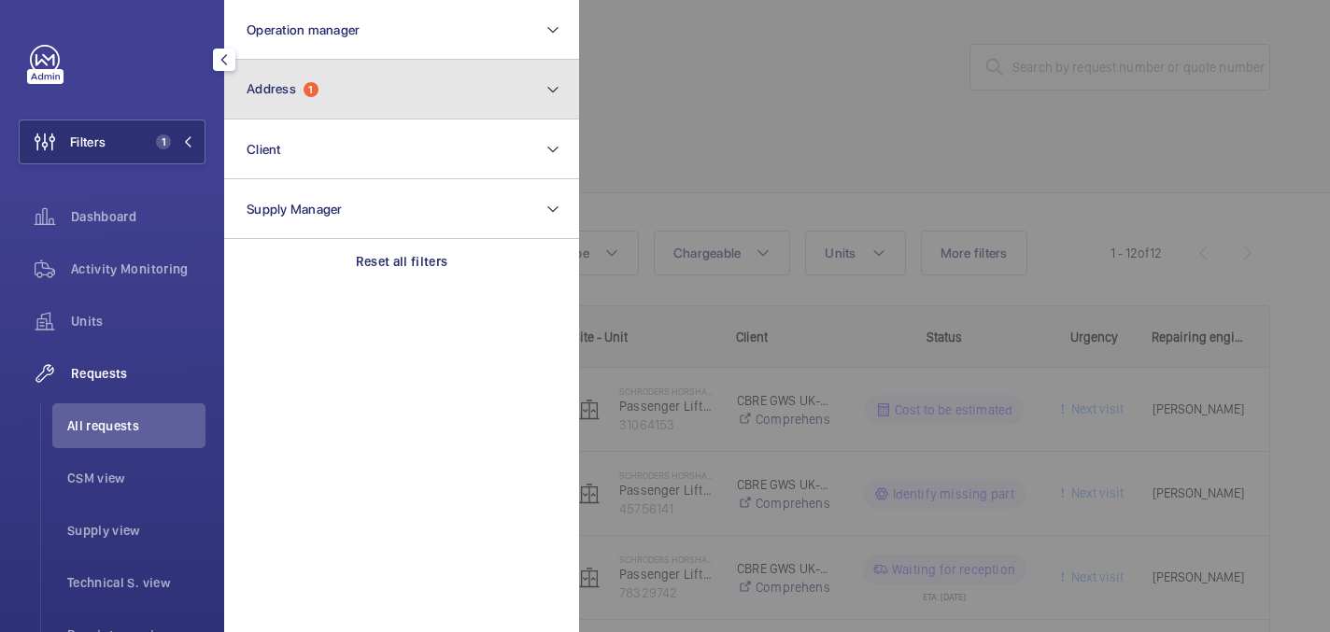
click at [430, 87] on button "Address 1" at bounding box center [401, 90] width 355 height 60
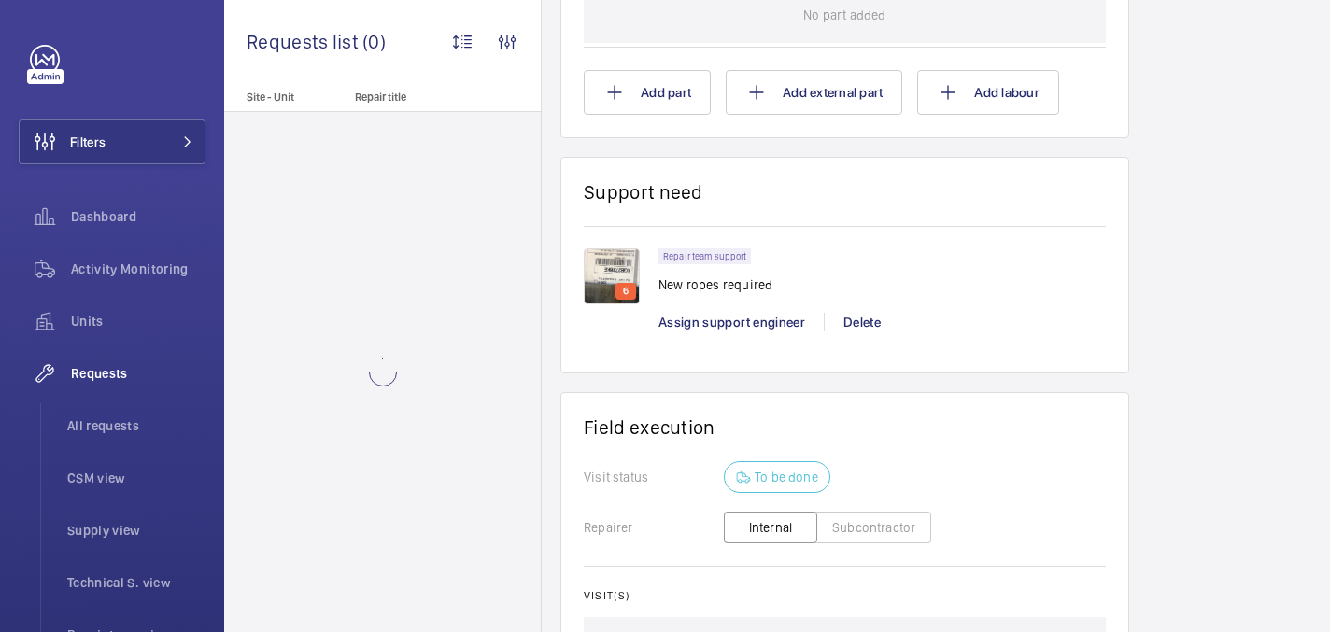
scroll to position [1383, 0]
click at [614, 264] on img at bounding box center [612, 275] width 56 height 56
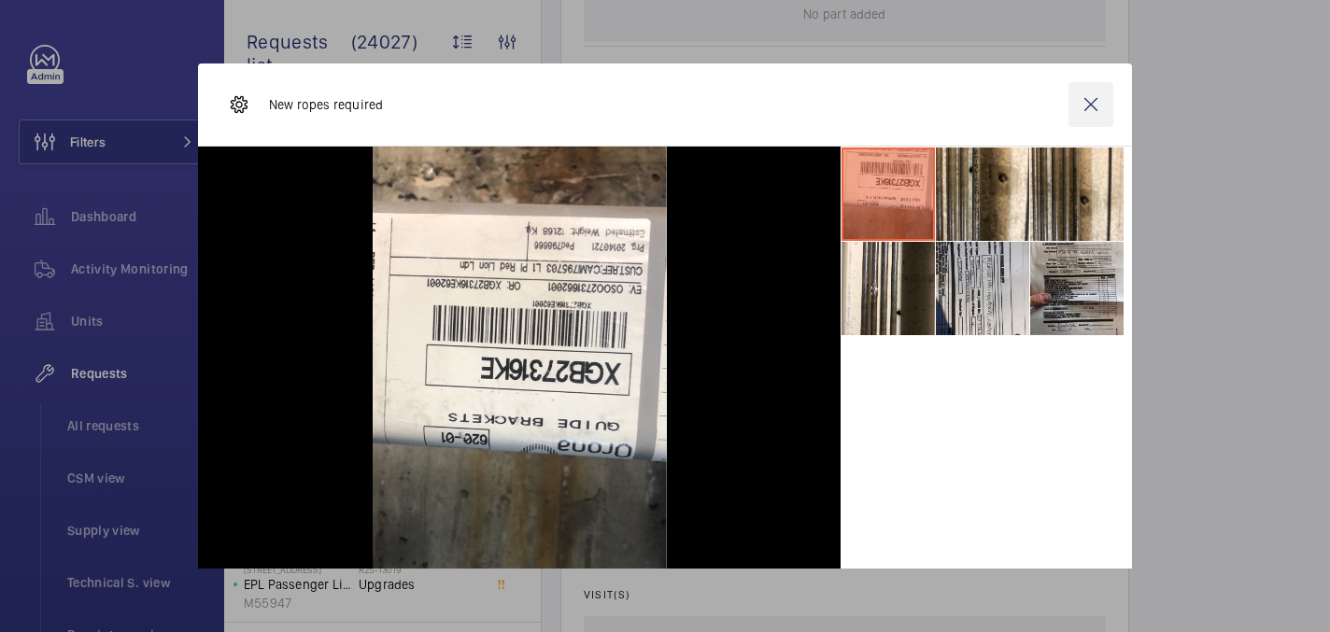
click at [1094, 105] on wm-front-icon-button at bounding box center [1090, 104] width 45 height 45
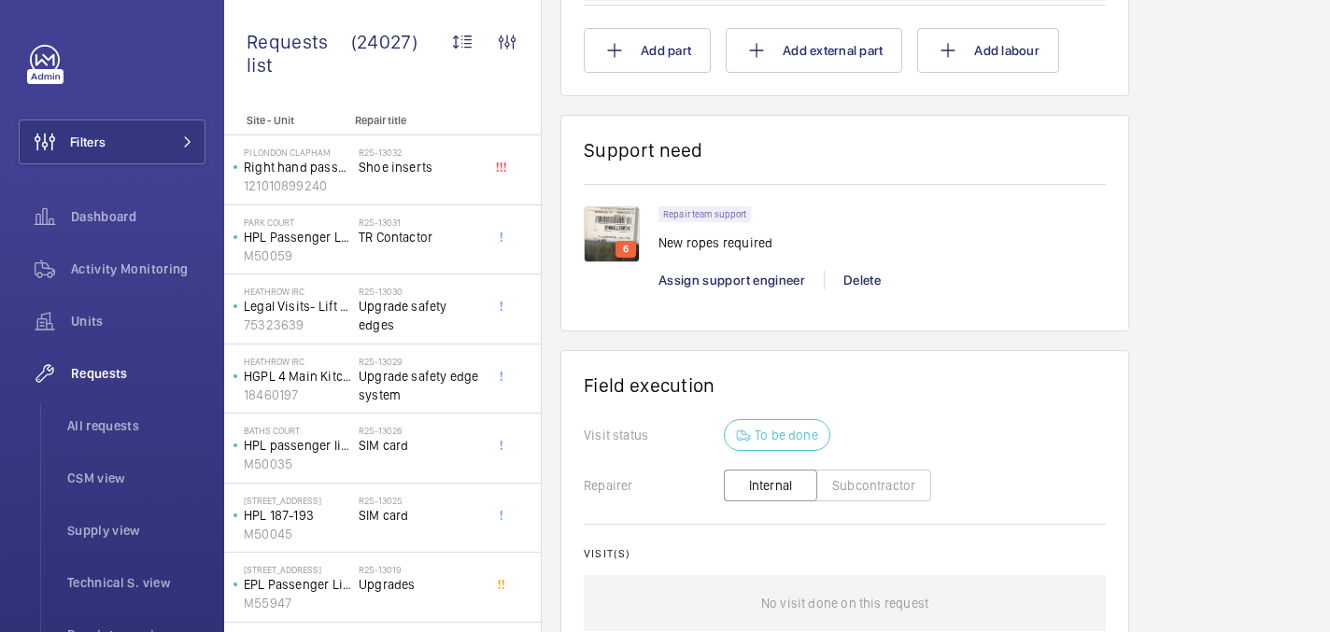
scroll to position [1405, 0]
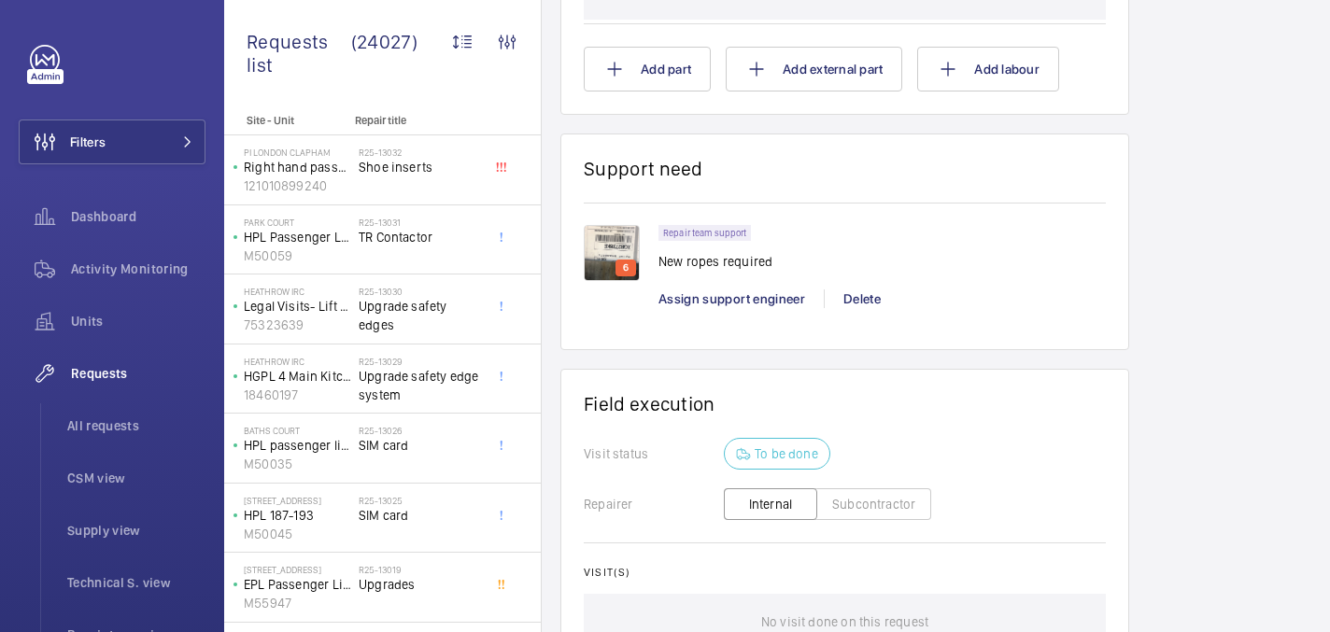
click at [627, 262] on p "6" at bounding box center [625, 268] width 13 height 17
click at [620, 236] on img at bounding box center [612, 253] width 56 height 56
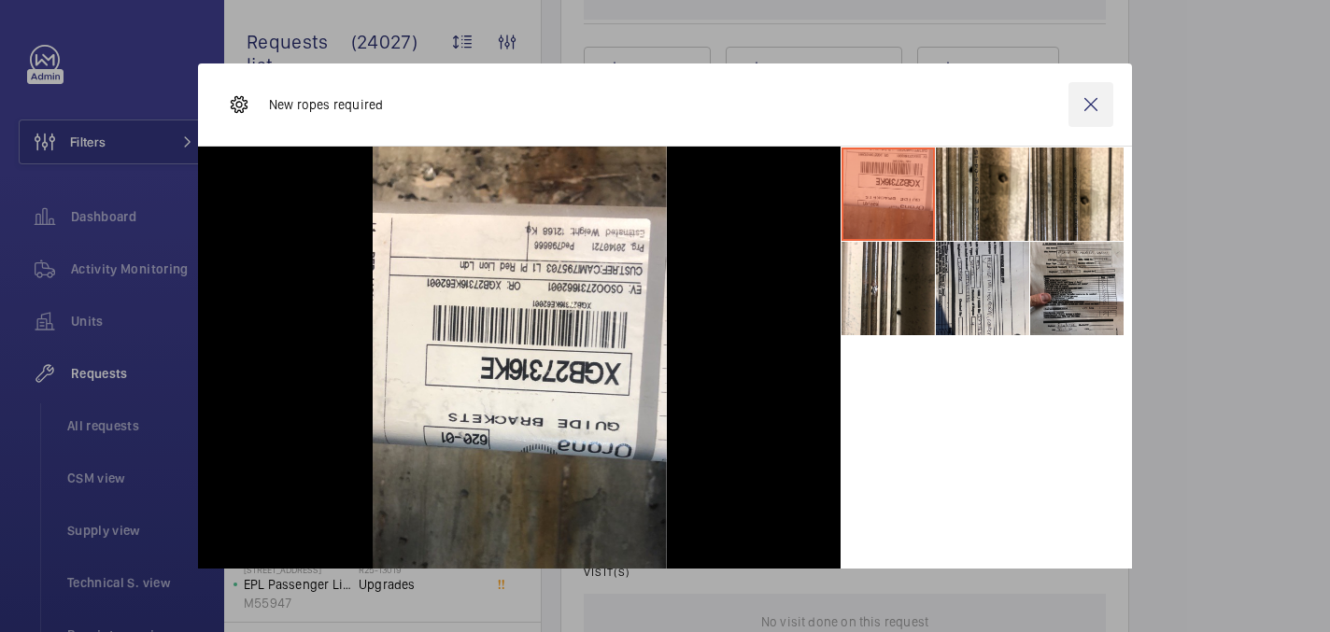
click at [1105, 99] on wm-front-icon-button at bounding box center [1090, 104] width 45 height 45
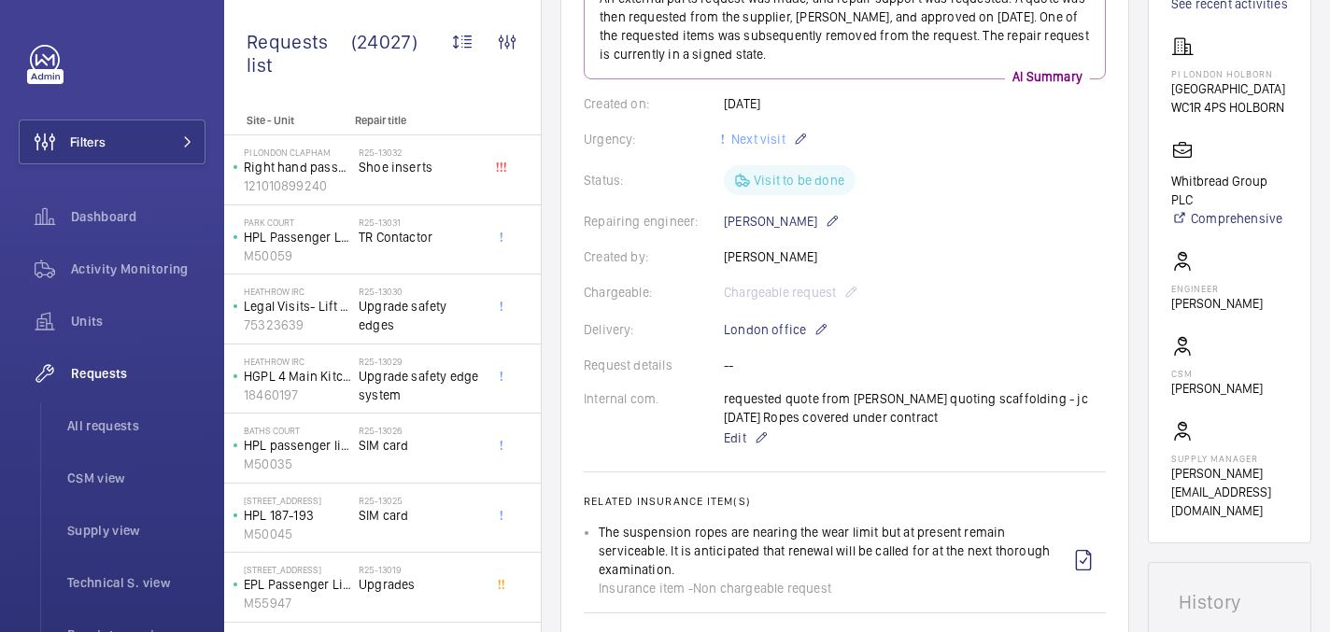
scroll to position [309, 0]
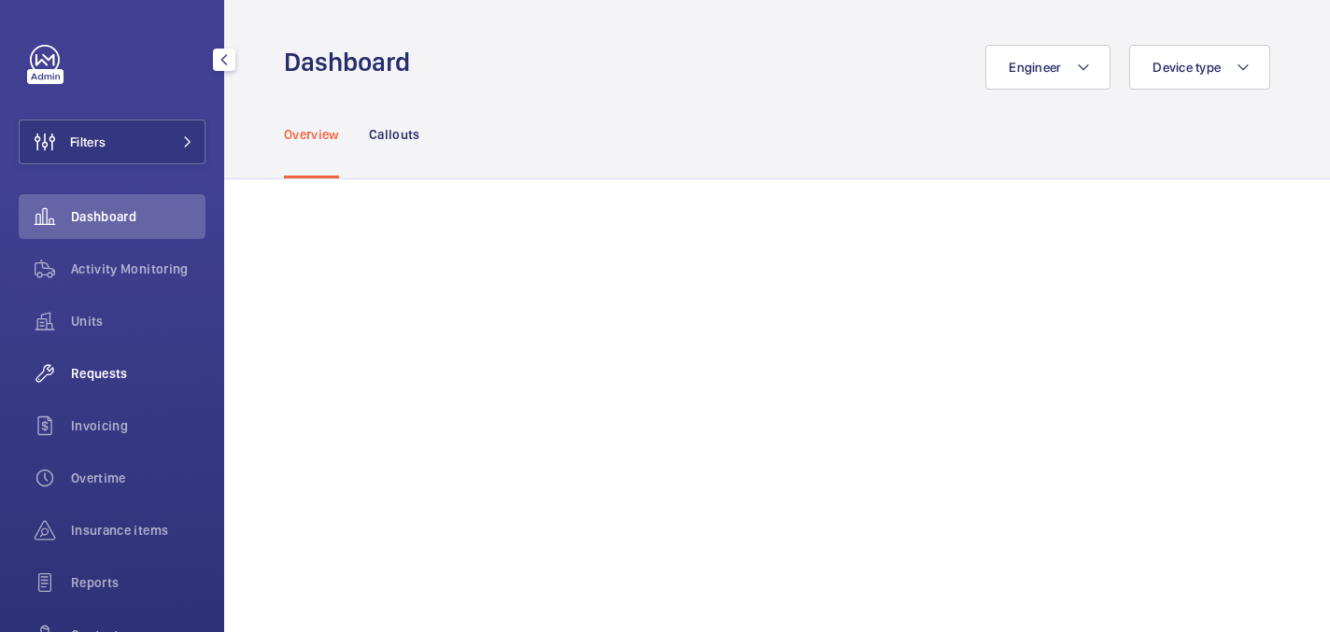
click at [134, 385] on div "Requests" at bounding box center [112, 373] width 187 height 45
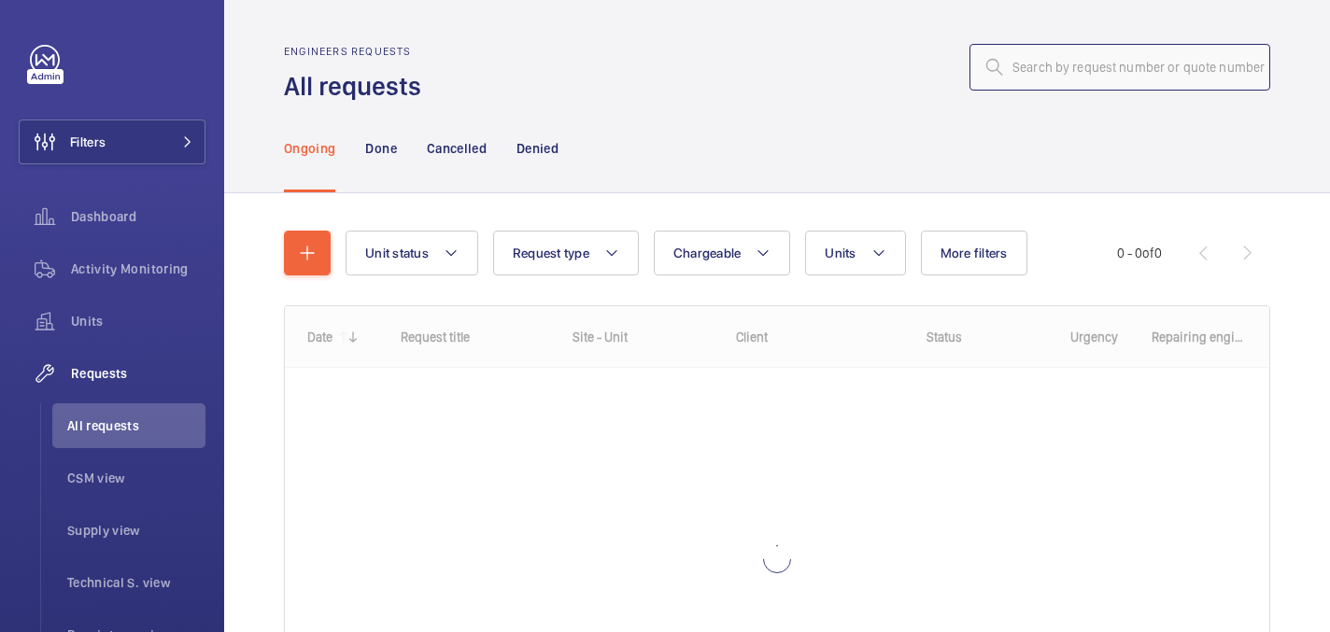
click at [1037, 84] on input "text" at bounding box center [1119, 67] width 301 height 47
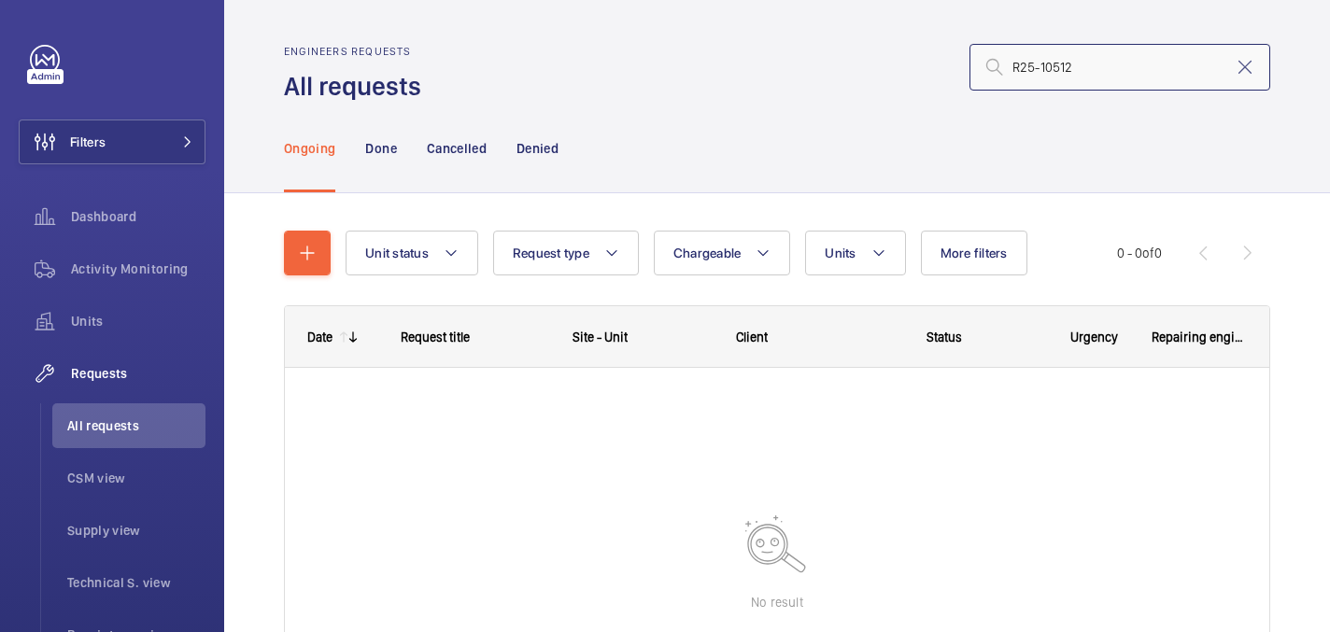
click at [1018, 69] on input "R25-10512" at bounding box center [1119, 67] width 301 height 47
type input "R25-10512"
click at [385, 158] on div "Done" at bounding box center [380, 148] width 31 height 89
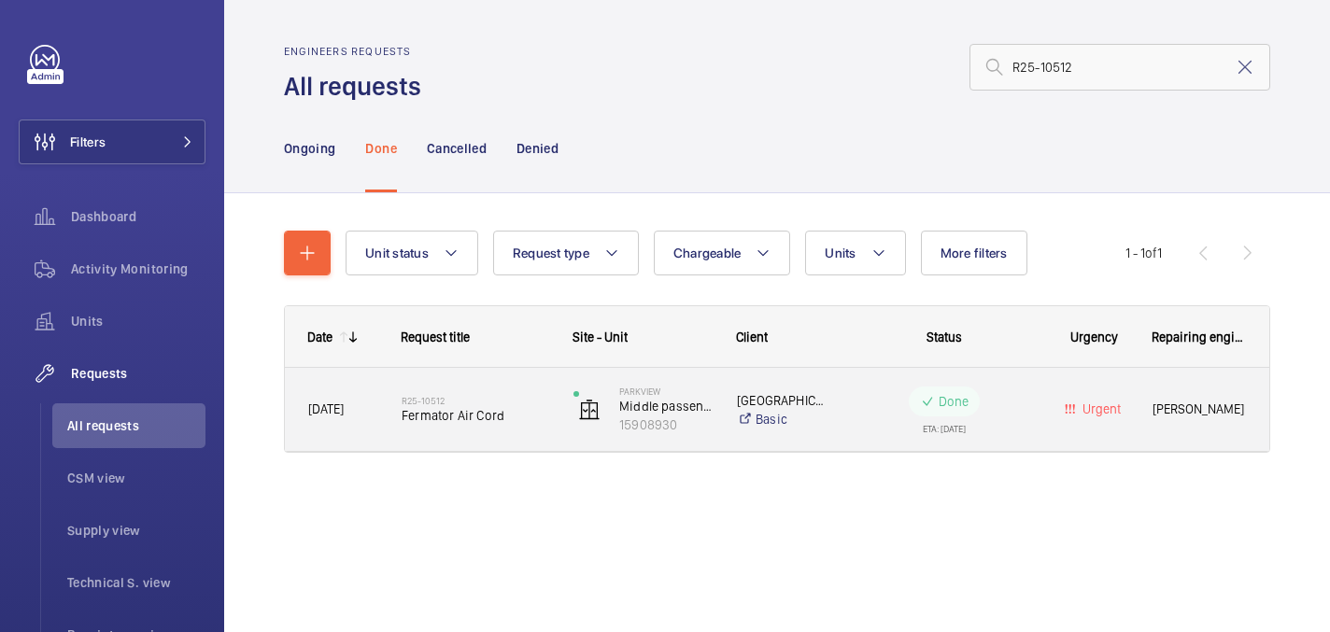
click at [485, 415] on span "Fermator Air Cord" at bounding box center [476, 415] width 148 height 19
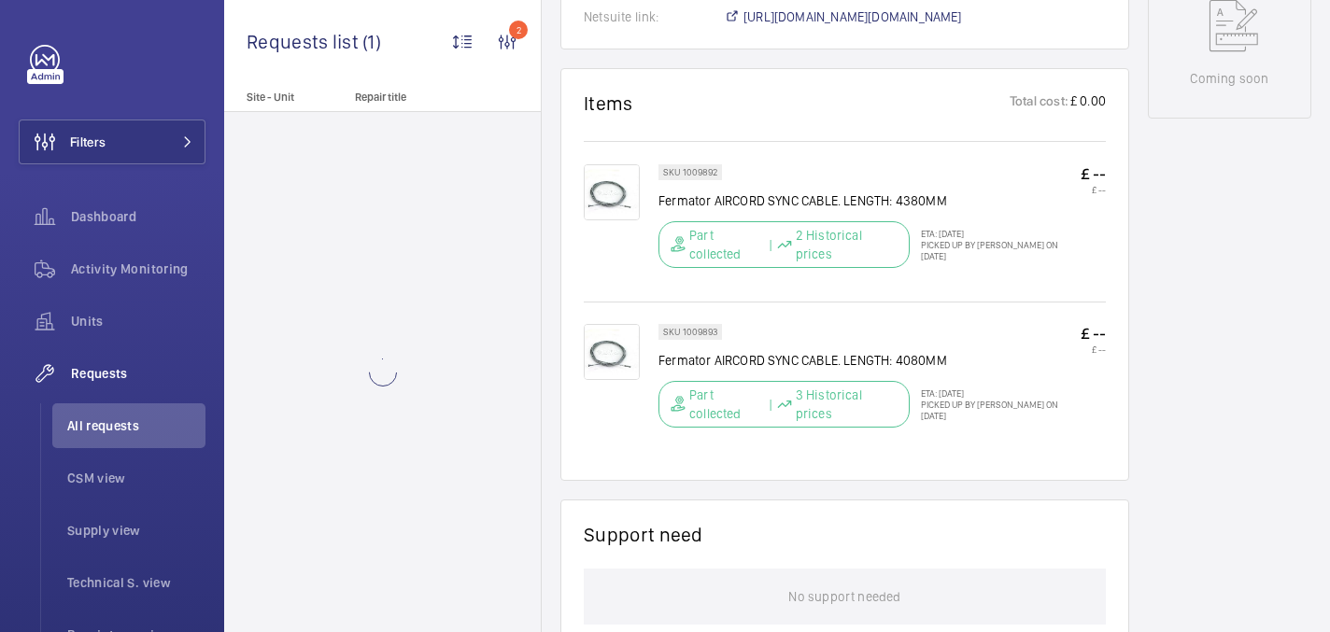
scroll to position [1012, 0]
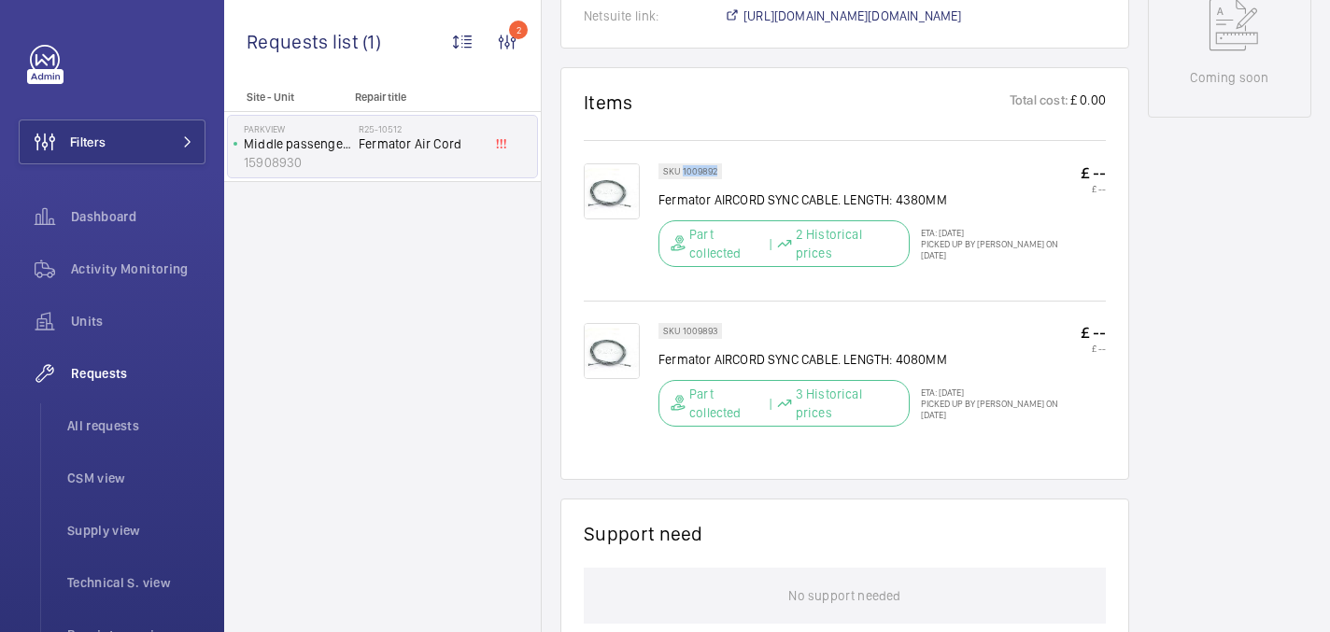
drag, startPoint x: 683, startPoint y: 176, endPoint x: 720, endPoint y: 177, distance: 37.4
click at [720, 177] on div "SKU 1009892" at bounding box center [690, 171] width 64 height 16
copy p "1009892"
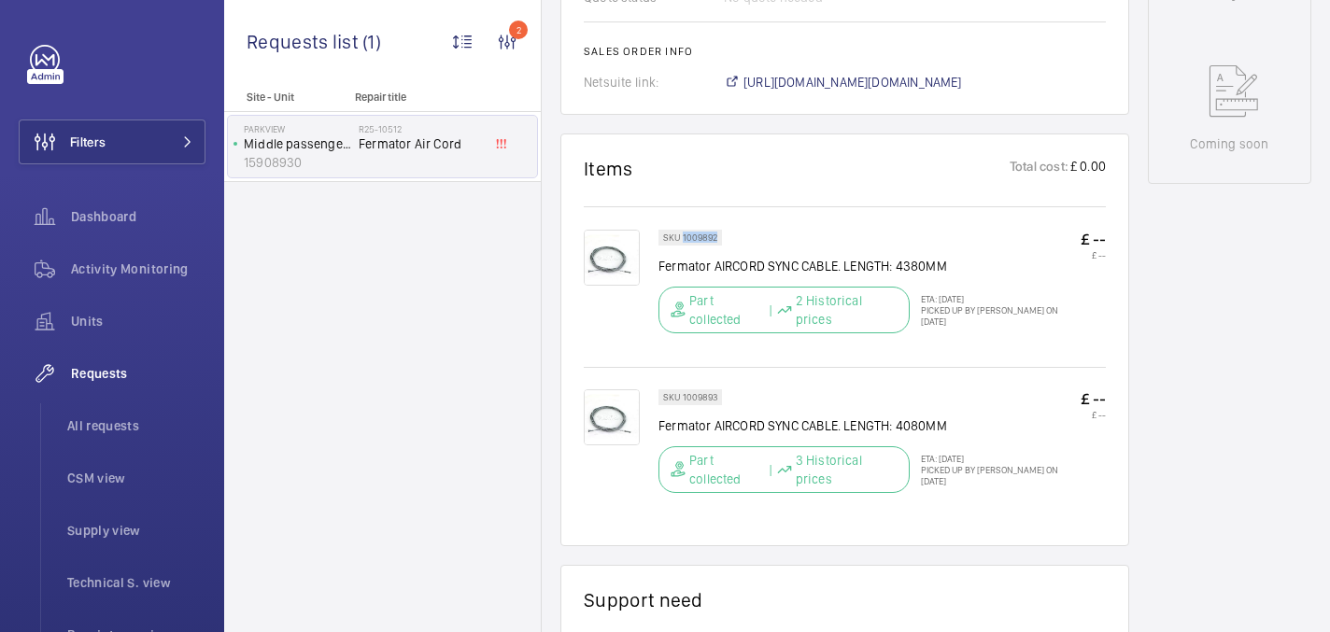
scroll to position [943, 0]
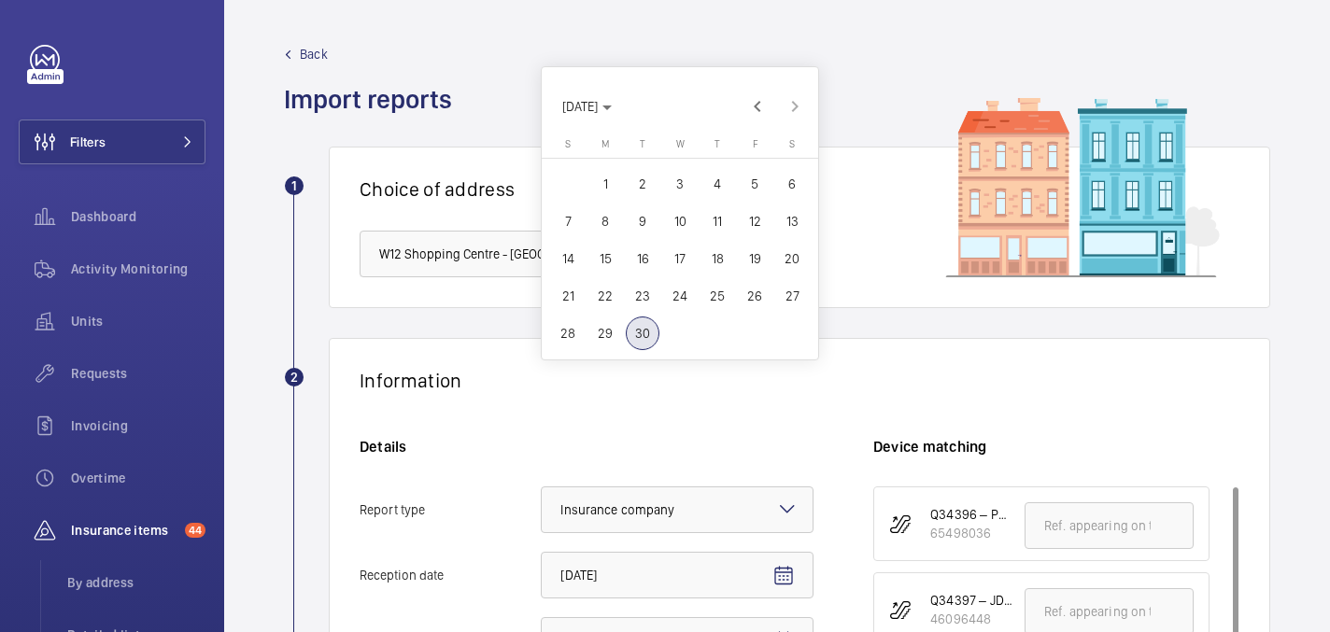
scroll to position [257, 0]
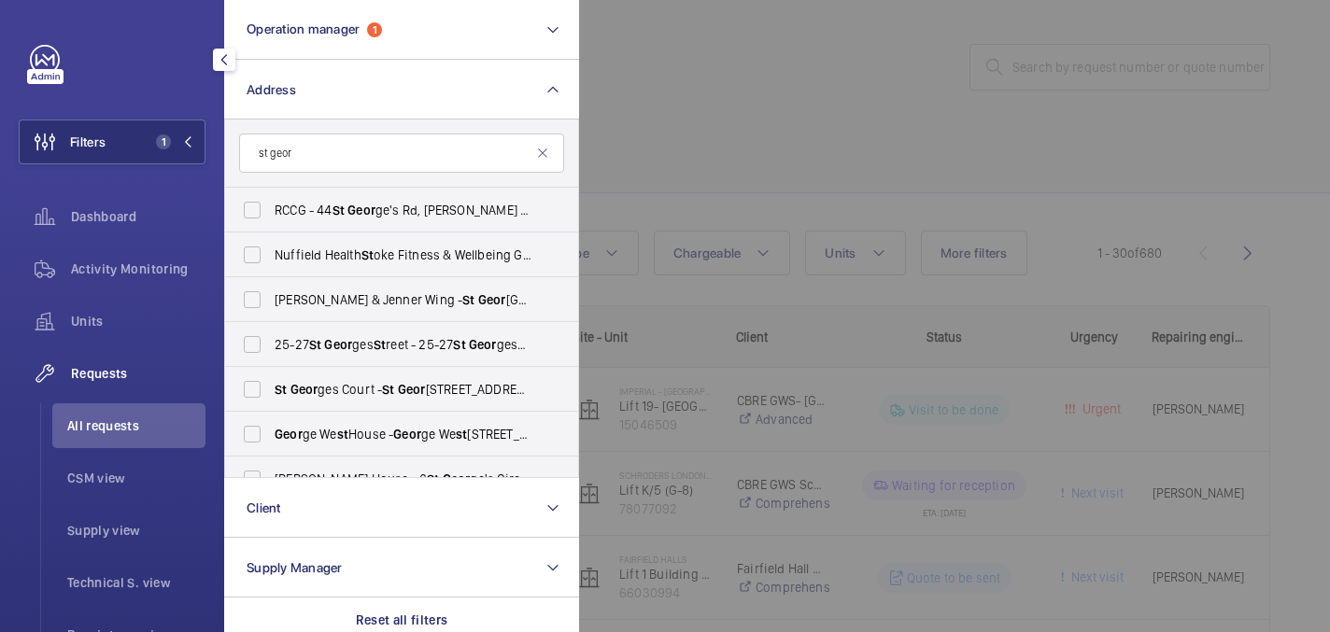
scroll to position [24, 0]
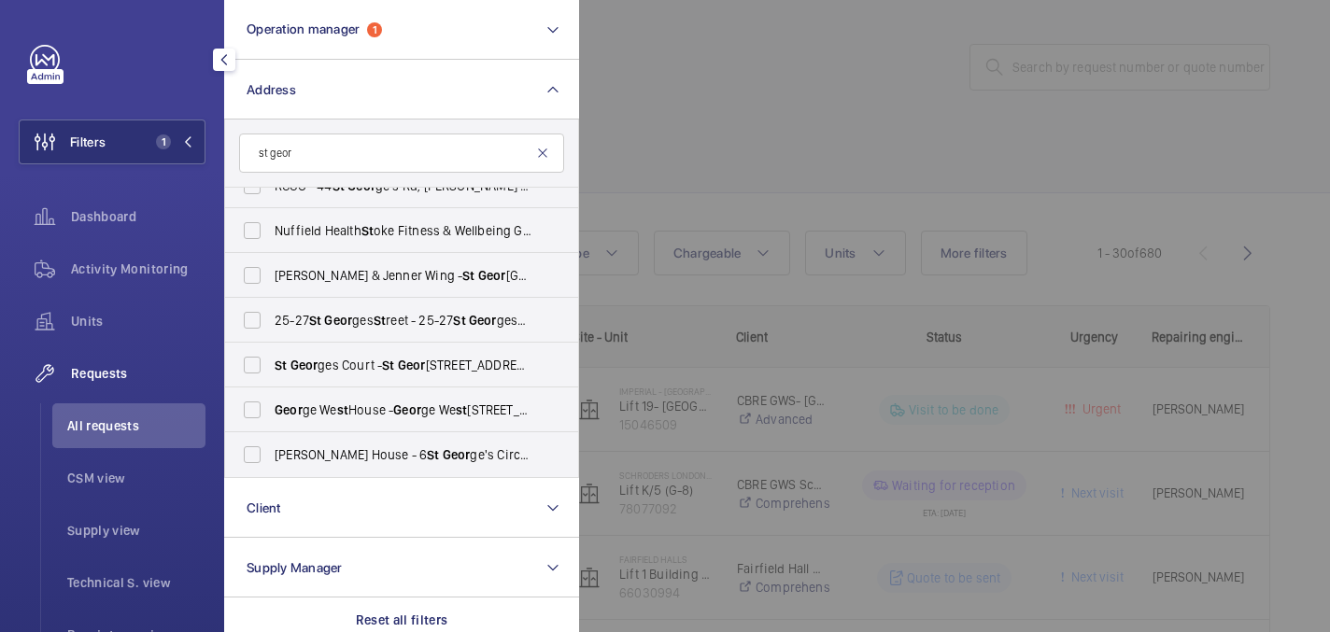
click at [538, 148] on mat-icon at bounding box center [542, 153] width 15 height 15
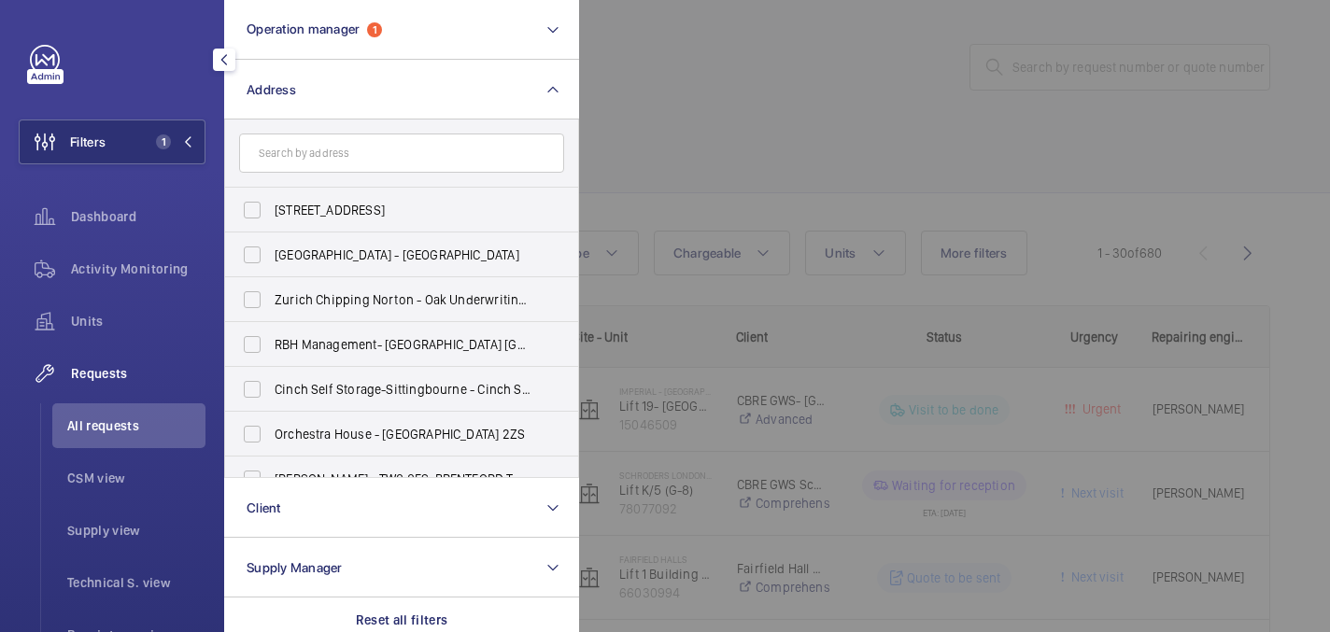
click at [769, 138] on div at bounding box center [1244, 316] width 1330 height 632
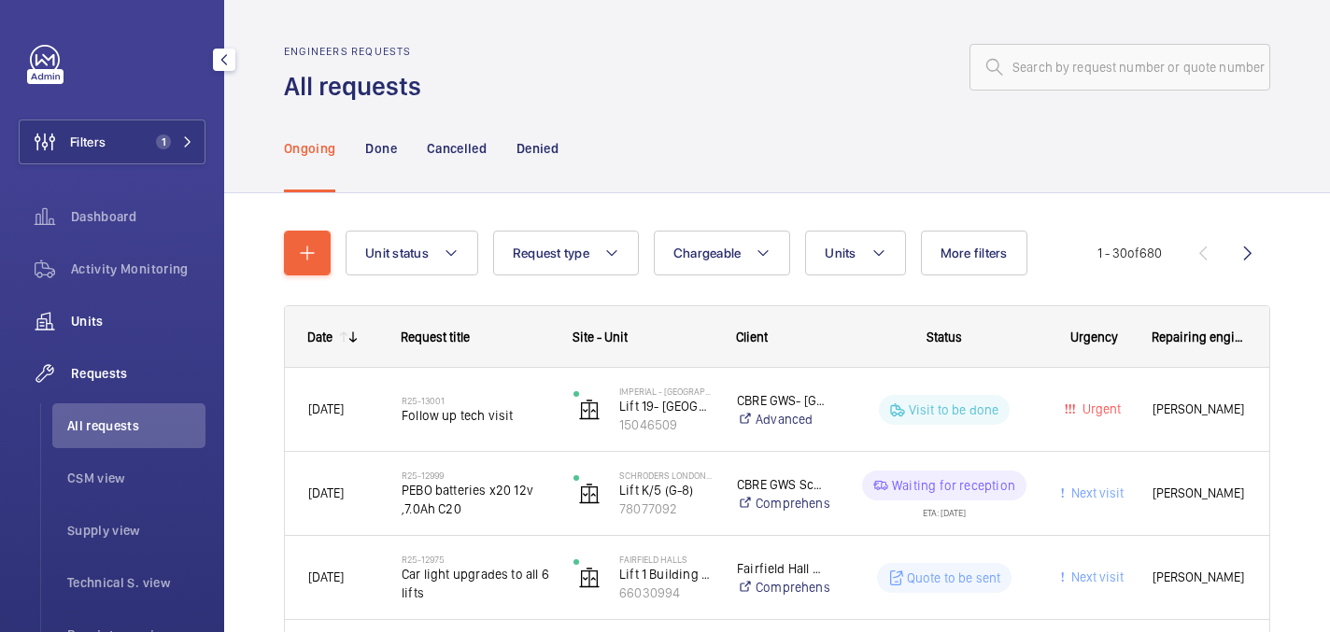
click at [132, 309] on div "Units" at bounding box center [112, 321] width 187 height 45
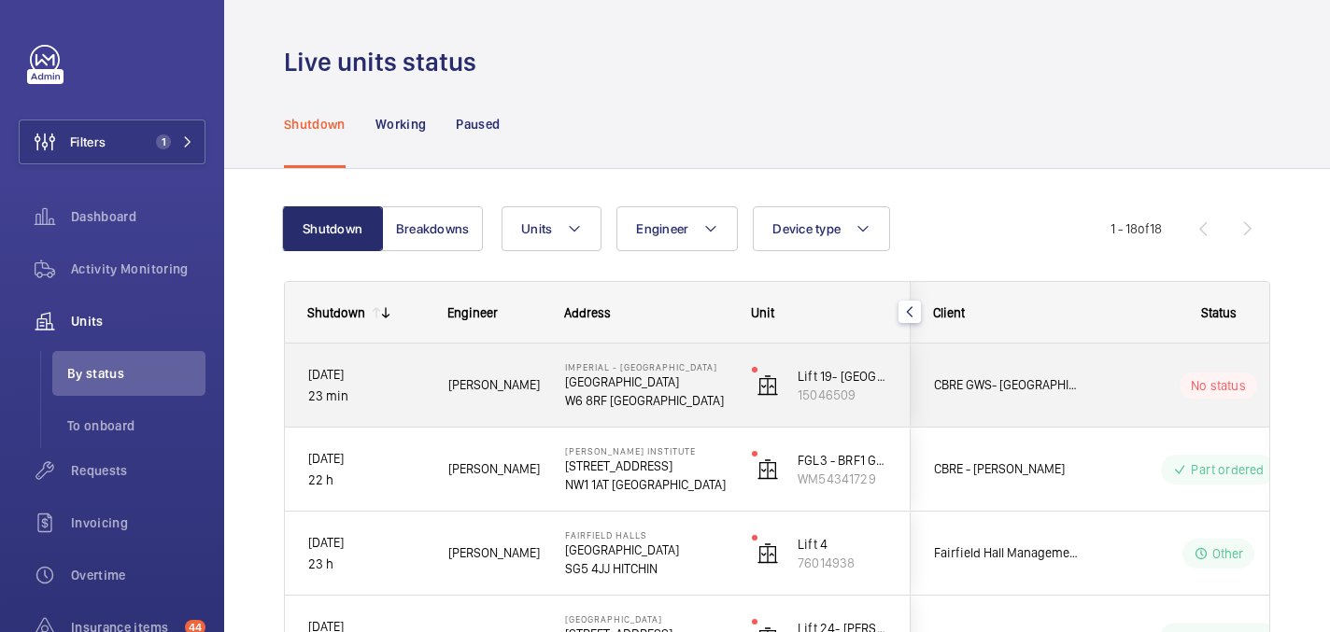
click at [540, 376] on span "[PERSON_NAME]" at bounding box center [494, 384] width 92 height 21
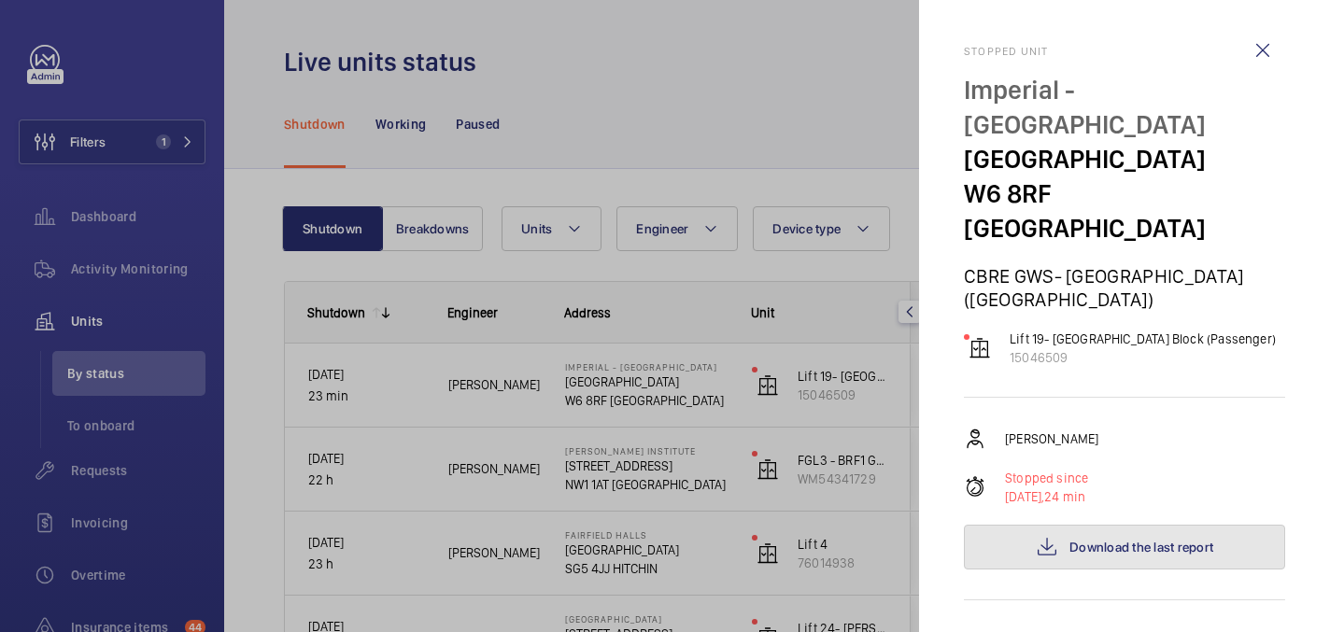
click at [1036, 532] on button "Download the last report" at bounding box center [1124, 547] width 321 height 45
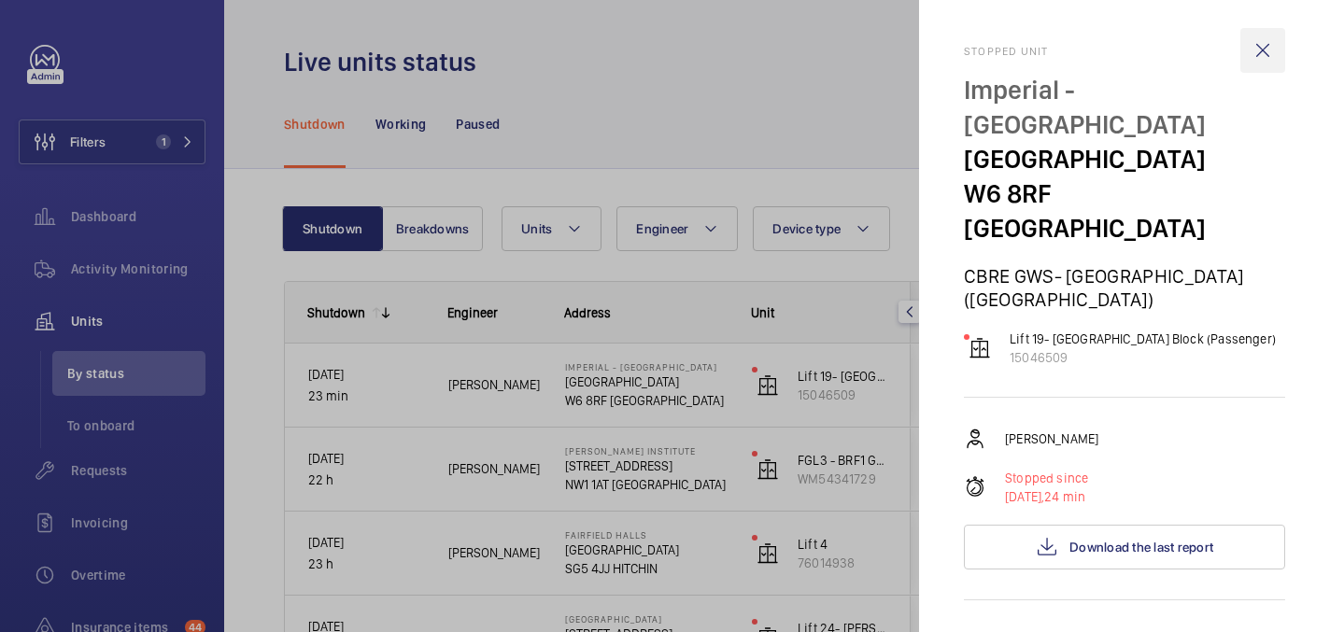
click at [1266, 43] on wm-front-icon-button at bounding box center [1262, 50] width 45 height 45
